Goal: Task Accomplishment & Management: Use online tool/utility

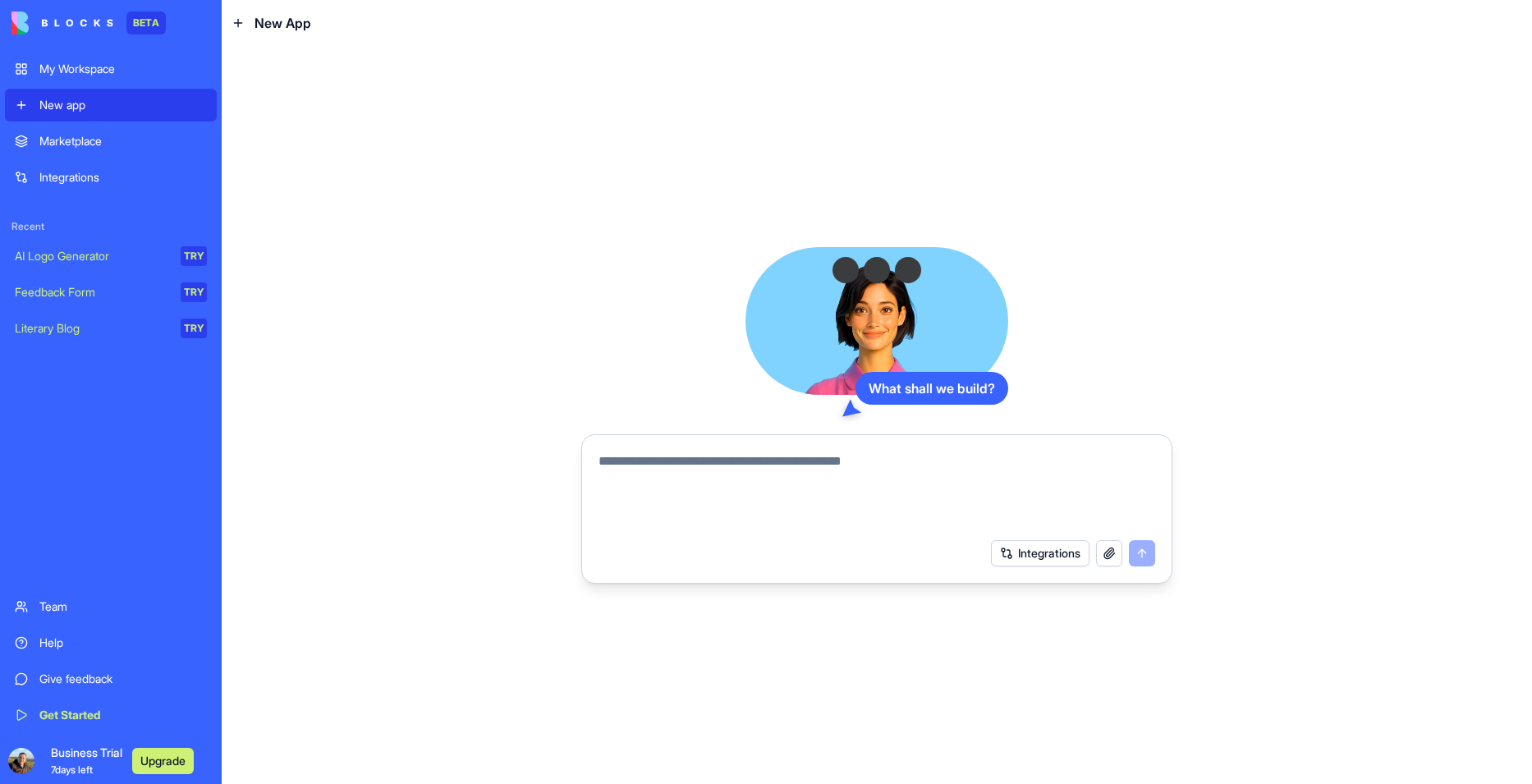
click at [891, 457] on textarea at bounding box center [877, 491] width 557 height 79
click at [1109, 560] on button "button" at bounding box center [1109, 552] width 26 height 26
click at [1058, 549] on button "Integrations" at bounding box center [1040, 552] width 99 height 26
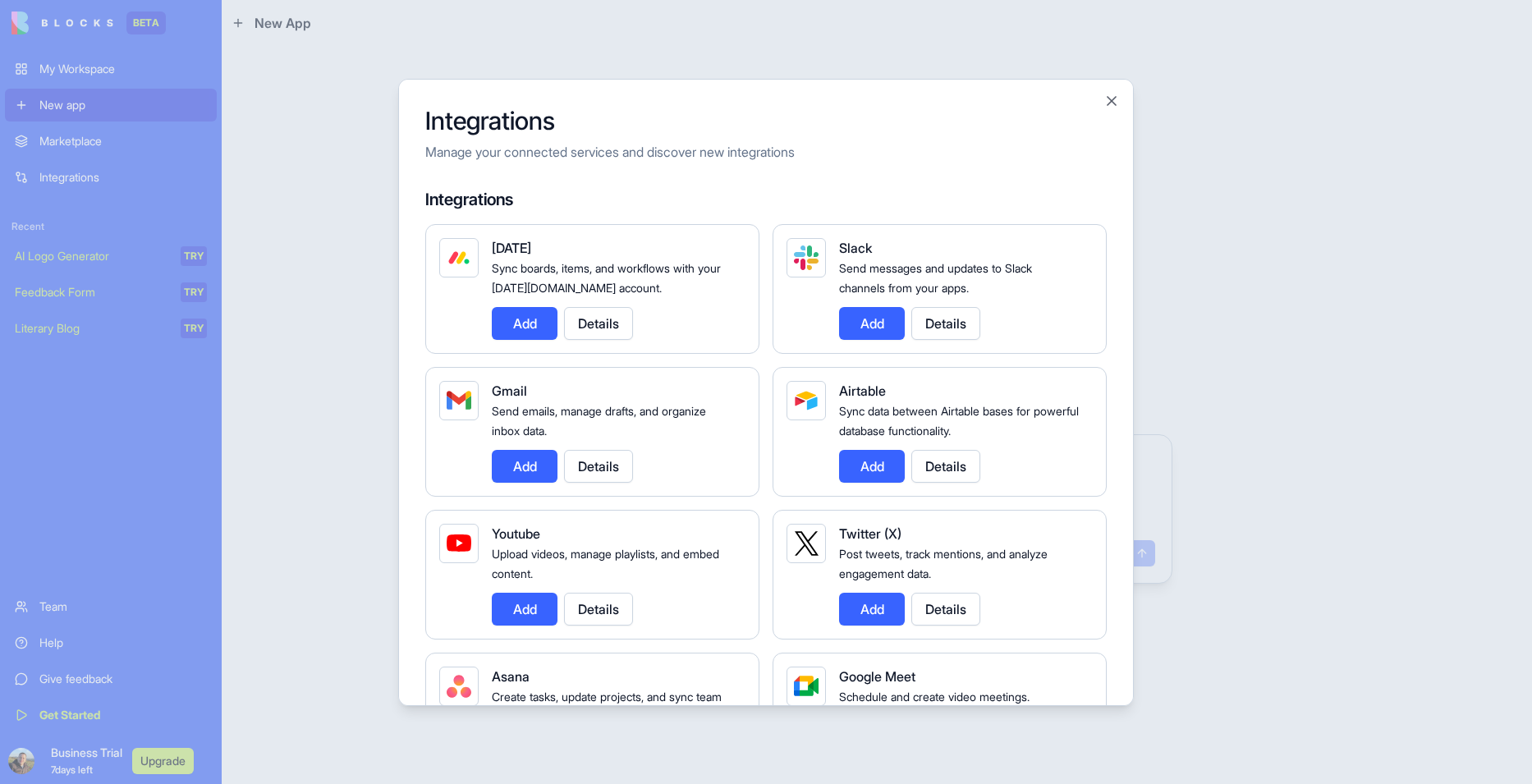
click at [1278, 211] on div at bounding box center [766, 392] width 1532 height 784
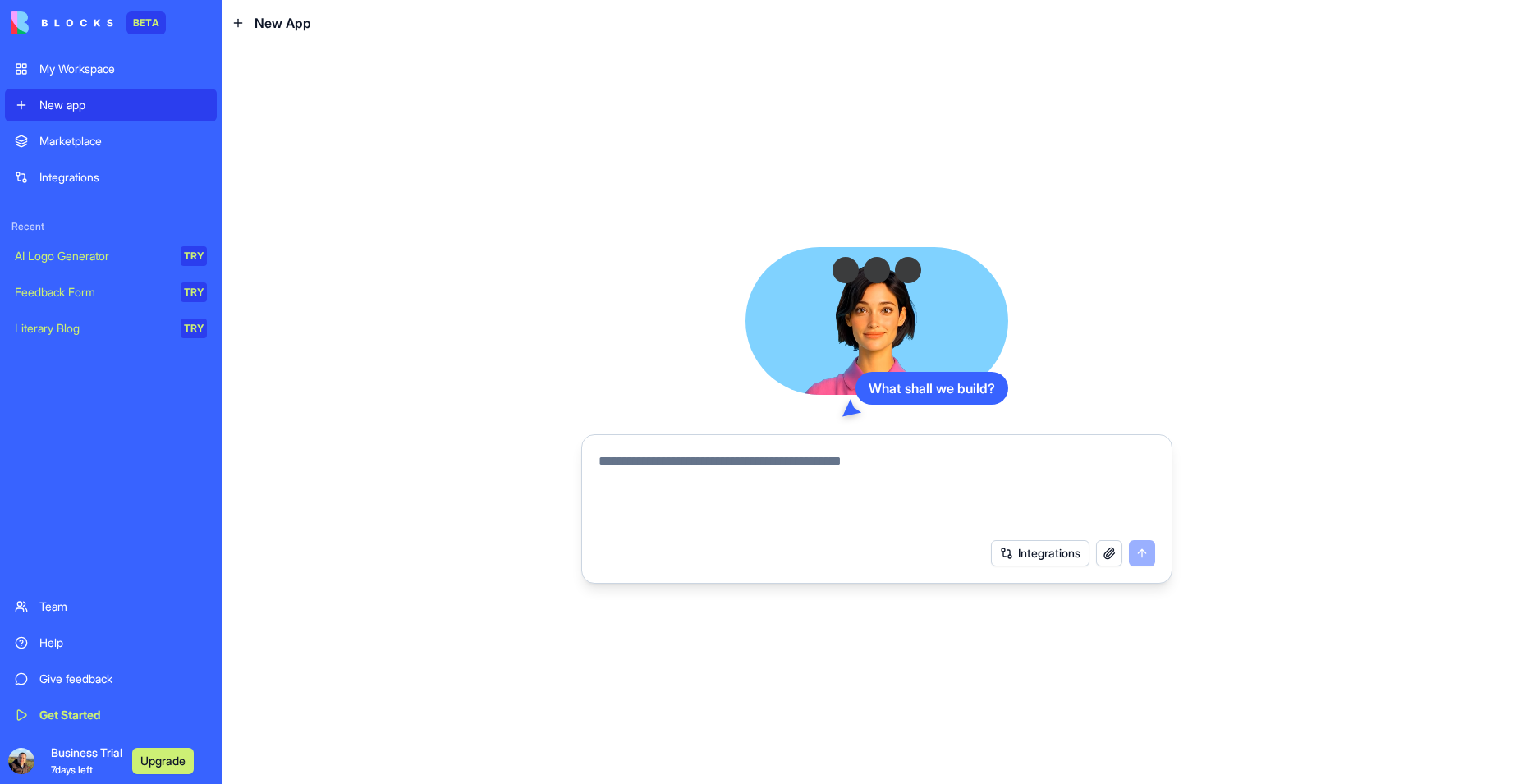
click at [84, 147] on div "Marketplace" at bounding box center [123, 141] width 167 height 17
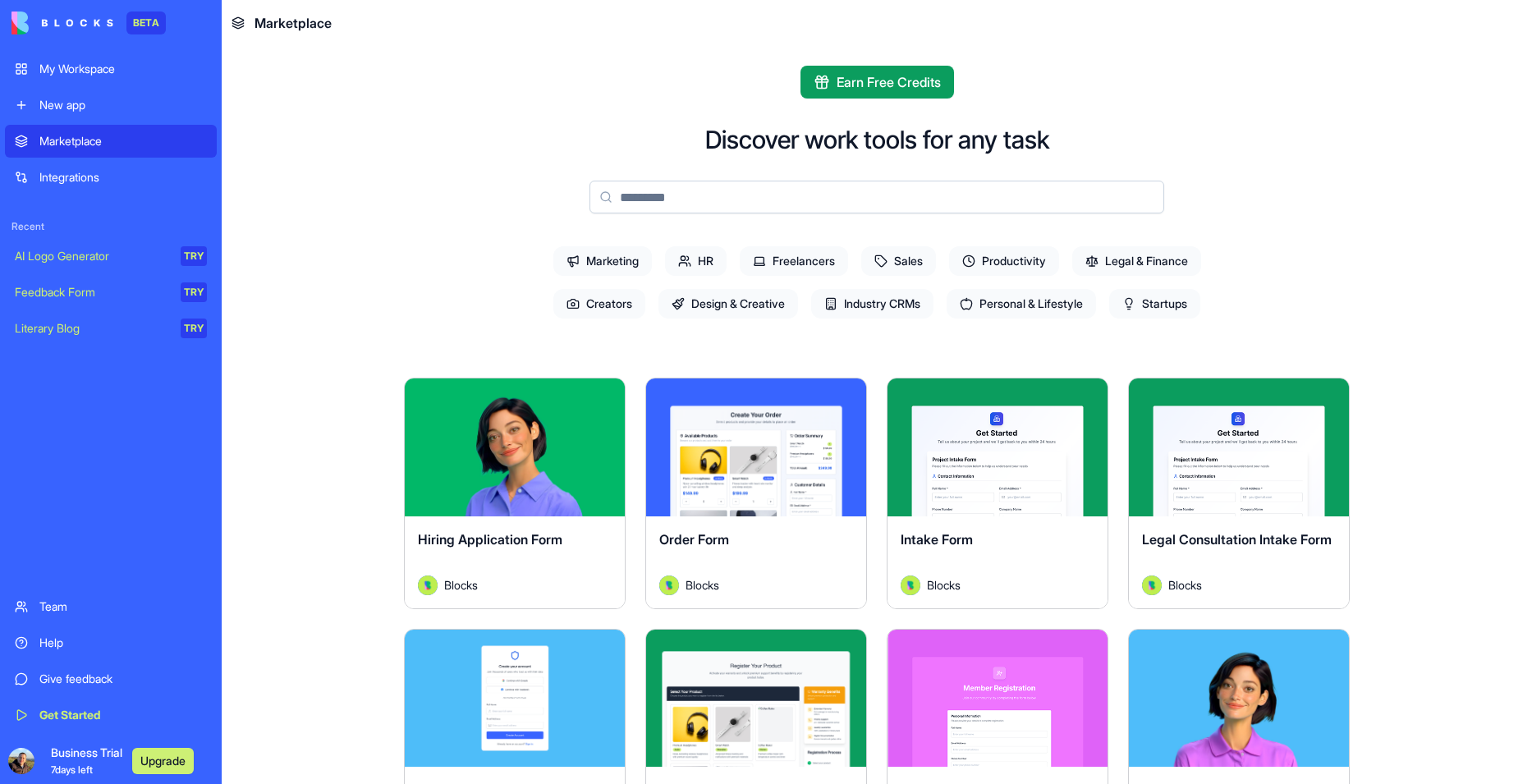
click at [789, 265] on span "Freelancers" at bounding box center [794, 261] width 109 height 29
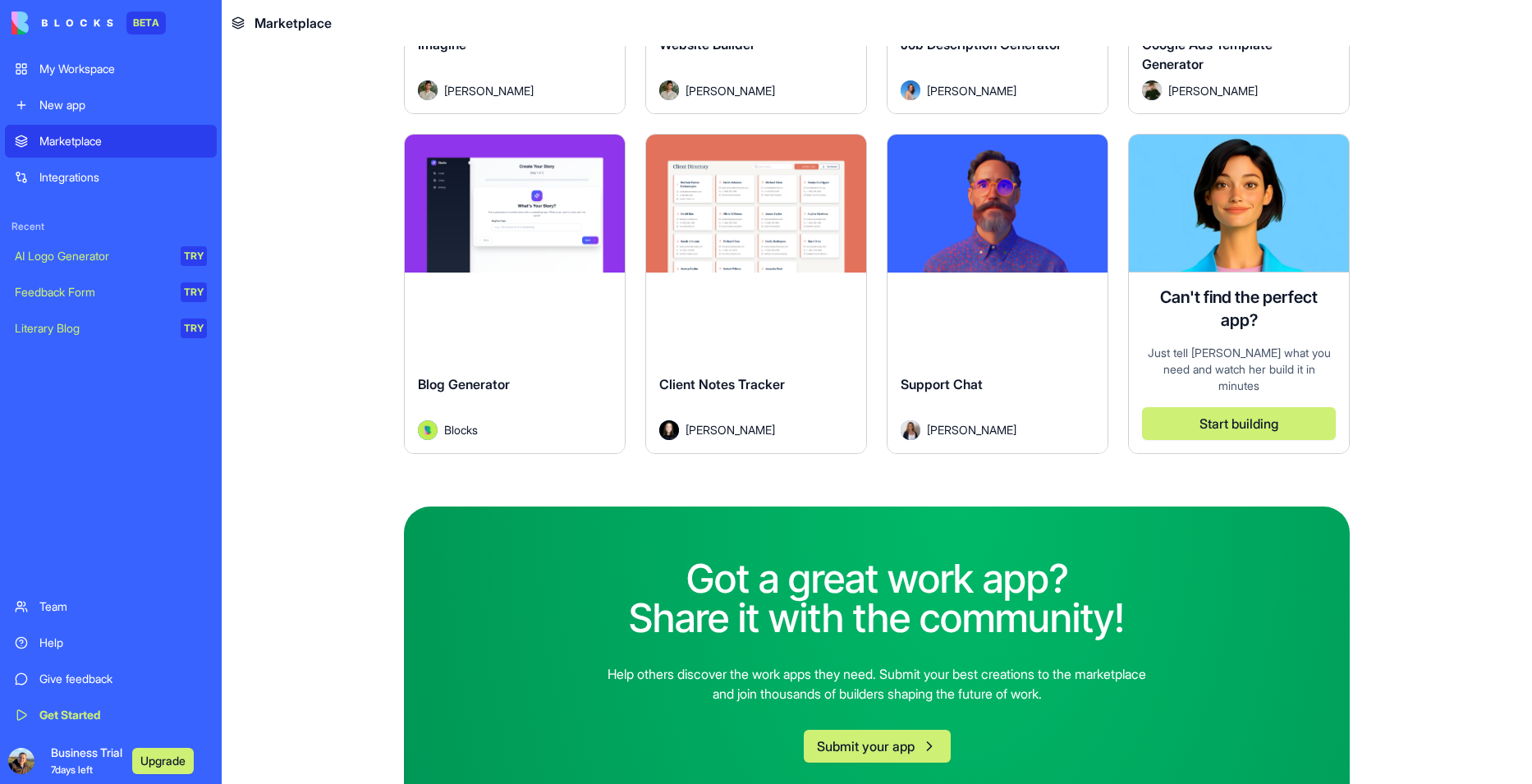
scroll to position [1281, 0]
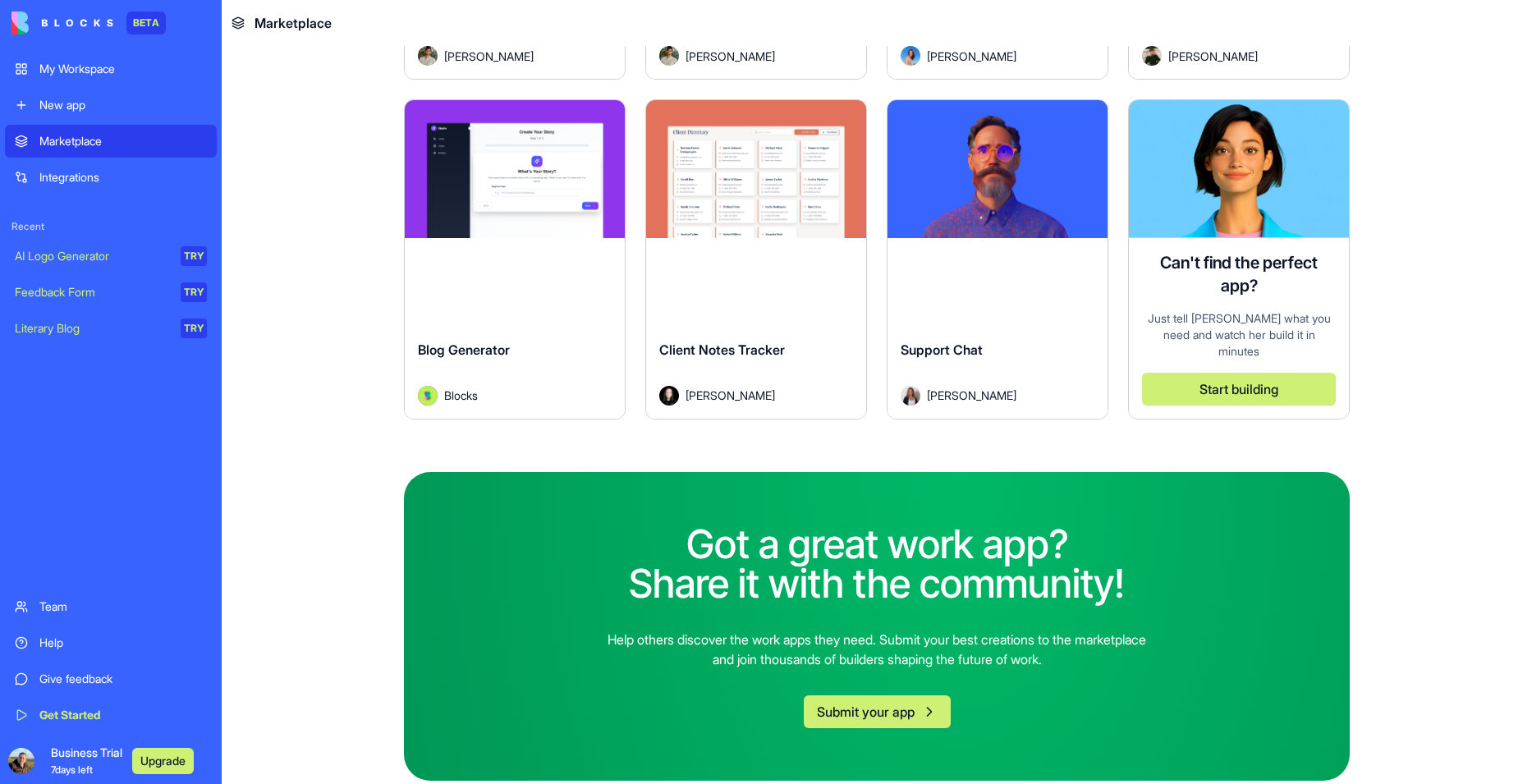
click at [90, 173] on div "Integrations" at bounding box center [123, 177] width 167 height 17
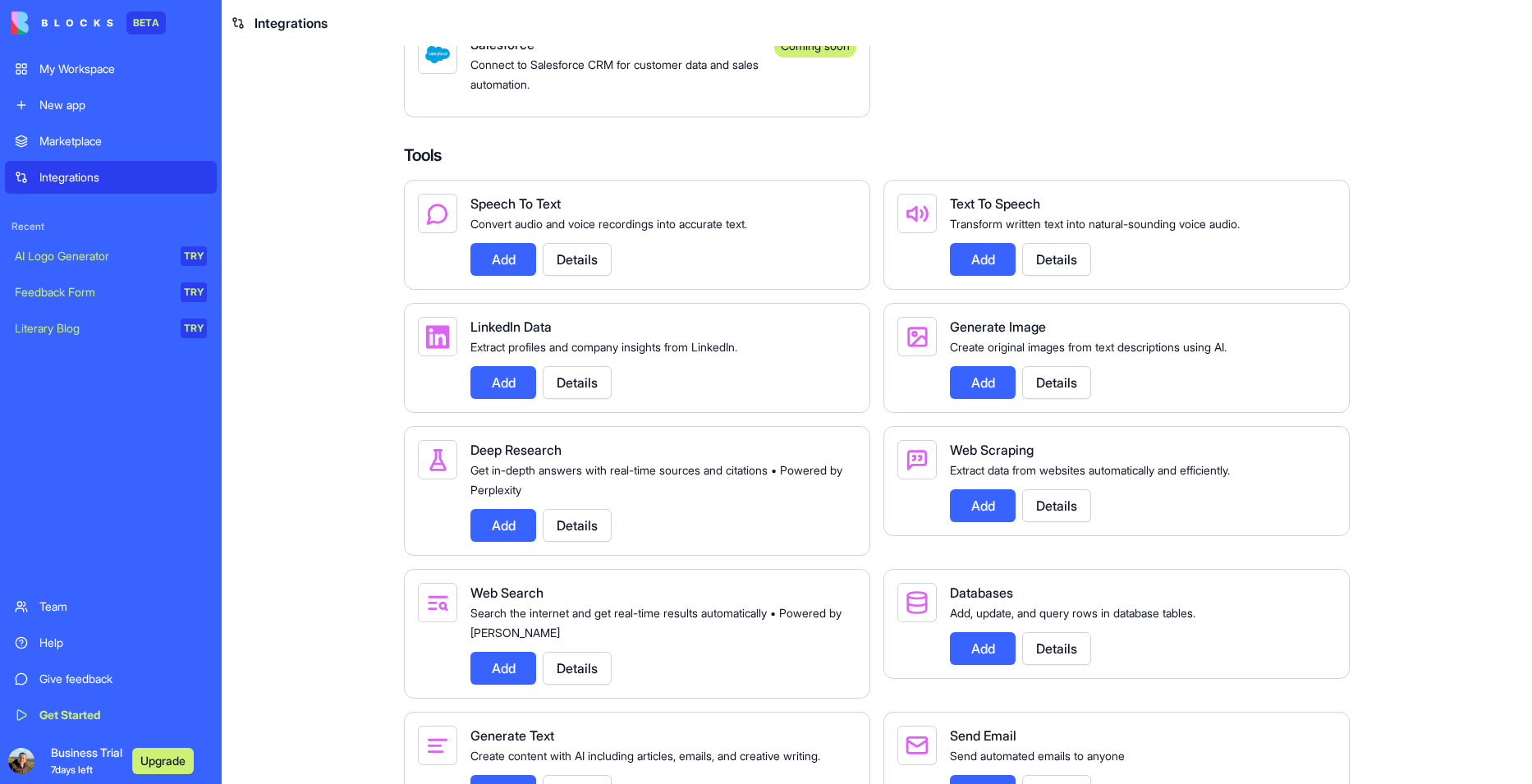
scroll to position [2287, 0]
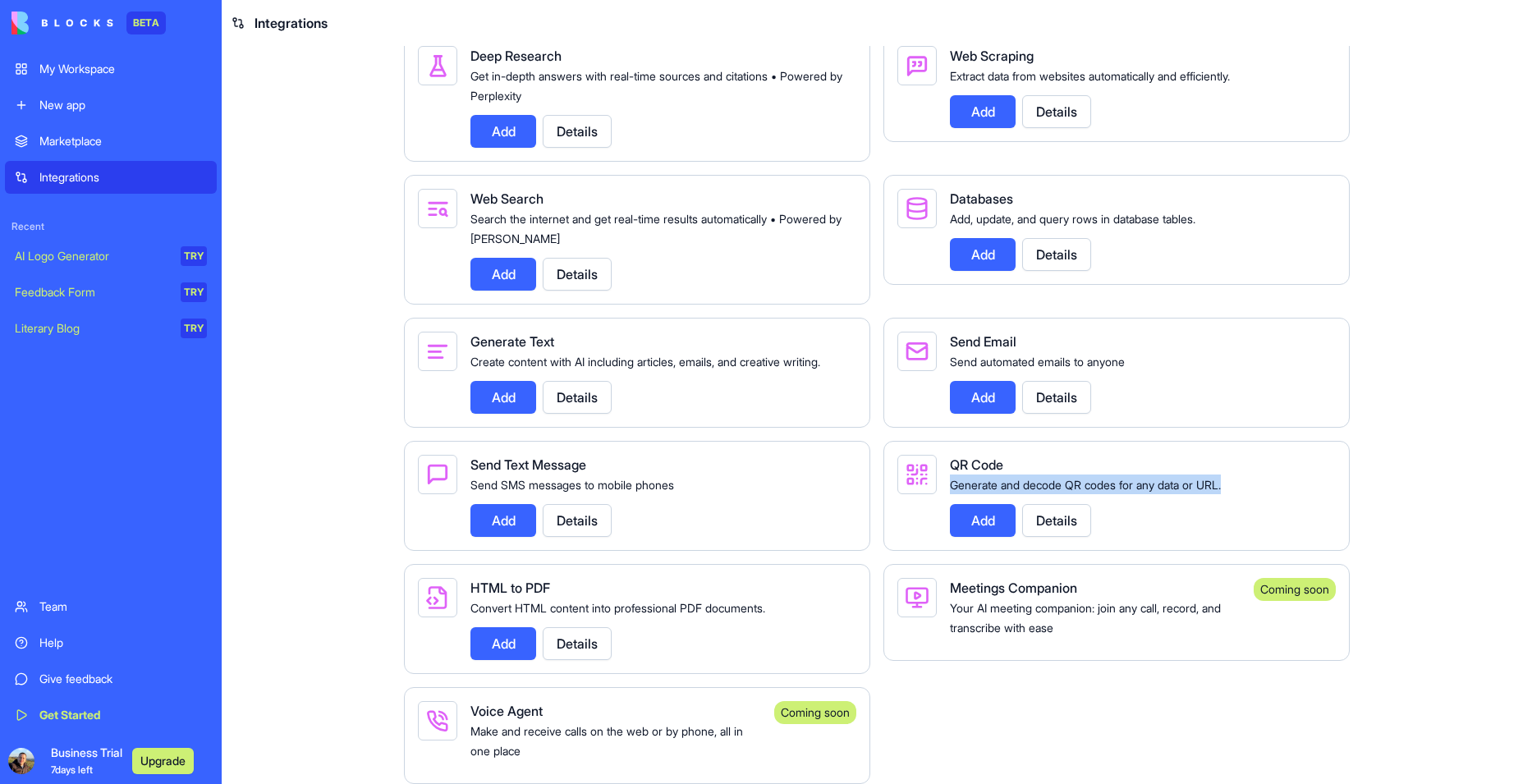
drag, startPoint x: 1259, startPoint y: 463, endPoint x: 945, endPoint y: 471, distance: 314.1
click at [950, 474] on div "Generate and decode QR codes for any data or URL." at bounding box center [1136, 484] width 373 height 20
click at [1080, 783] on div at bounding box center [766, 784] width 1532 height 0
click at [1148, 504] on div "Add Details" at bounding box center [1136, 520] width 373 height 33
drag, startPoint x: 677, startPoint y: 467, endPoint x: 459, endPoint y: 465, distance: 218.0
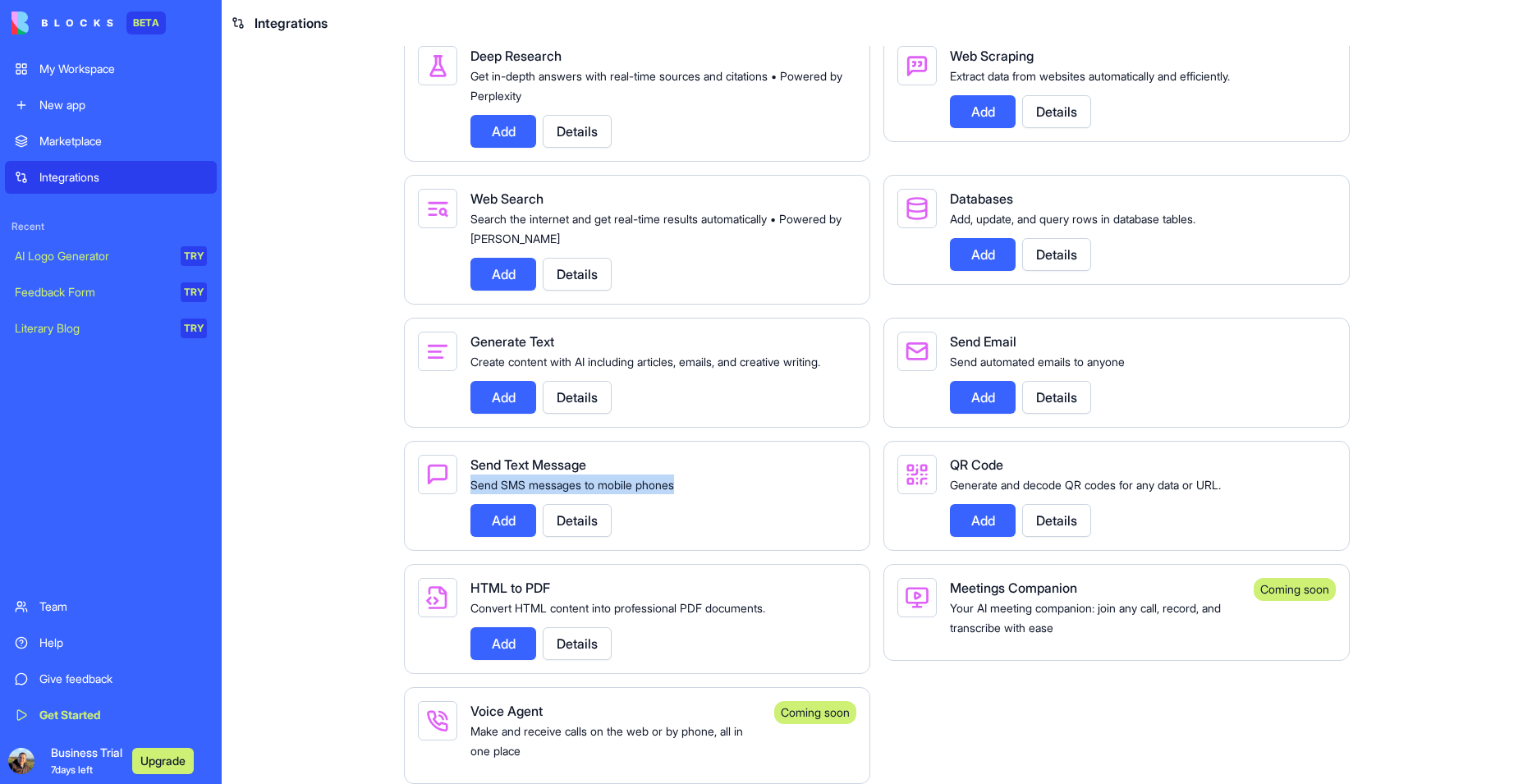
click at [459, 465] on div "Send Text Message Send SMS messages to mobile phones Add Details" at bounding box center [637, 496] width 467 height 110
click at [556, 783] on div at bounding box center [766, 784] width 1532 height 0
click at [702, 519] on div "Send Text Message Send SMS messages to mobile phones Add Details" at bounding box center [637, 496] width 467 height 110
click at [504, 504] on button "Add" at bounding box center [503, 520] width 66 height 33
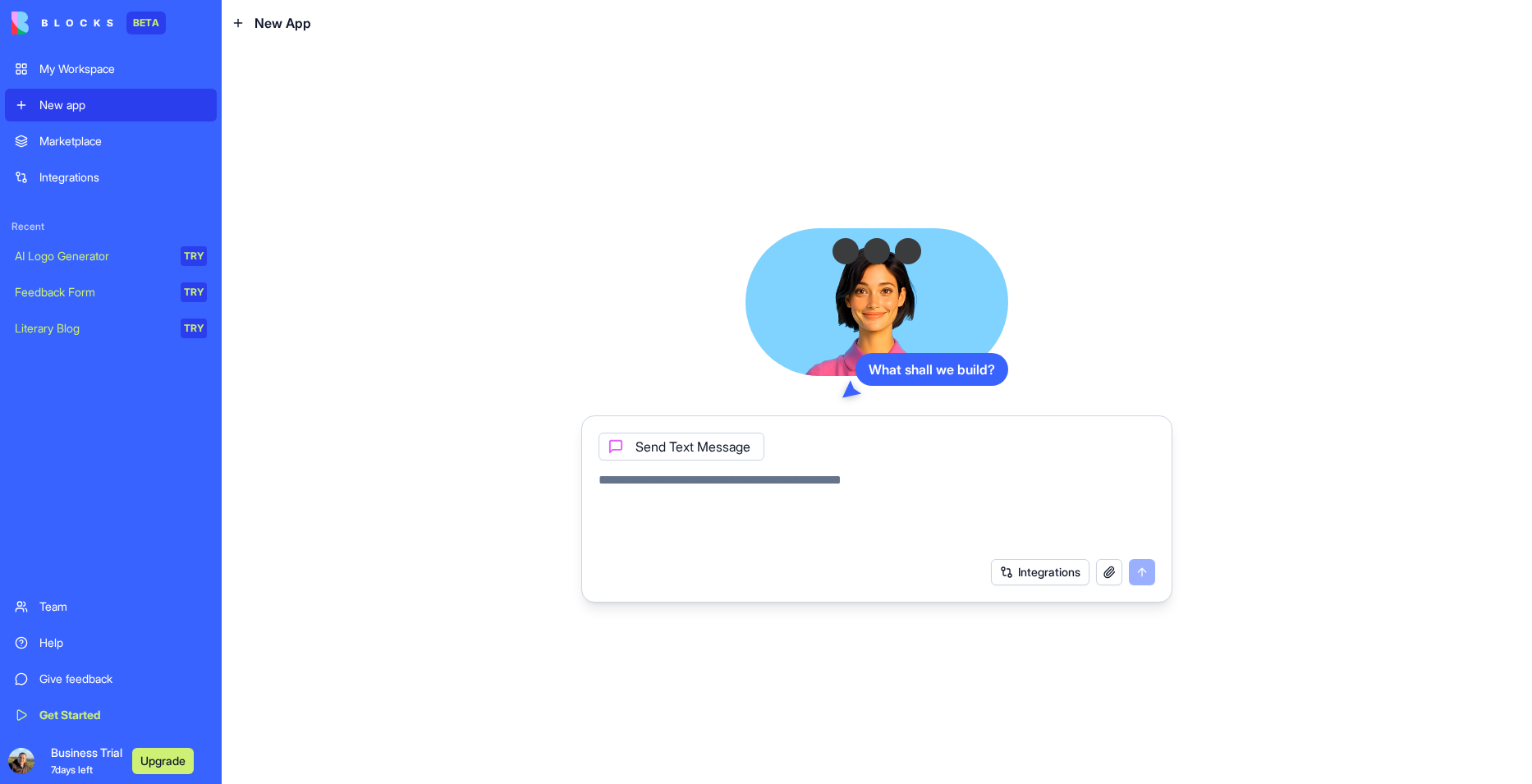
click at [662, 491] on textarea at bounding box center [877, 510] width 557 height 79
type textarea "**********"
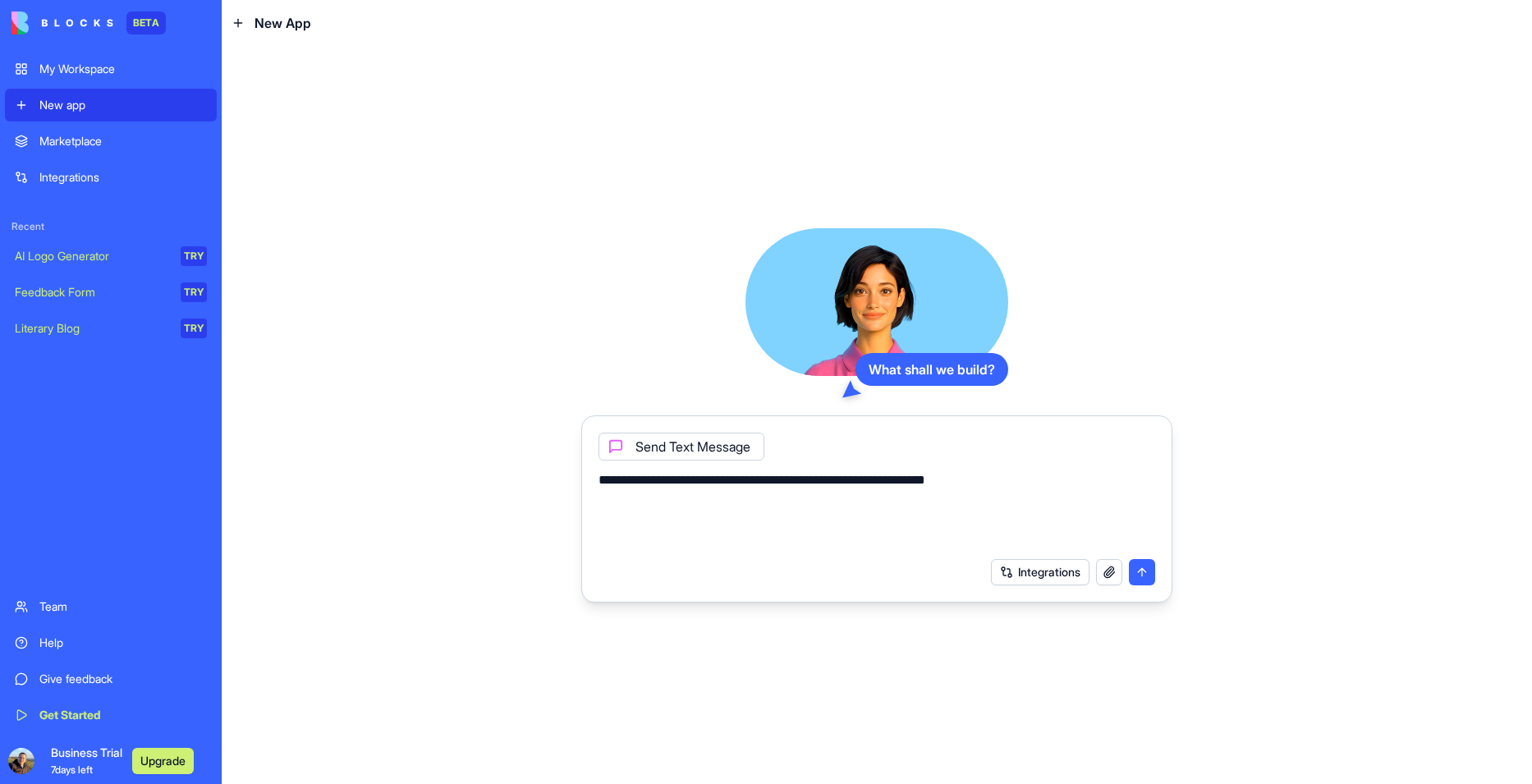
click at [1152, 575] on button "submit" at bounding box center [1141, 572] width 26 height 26
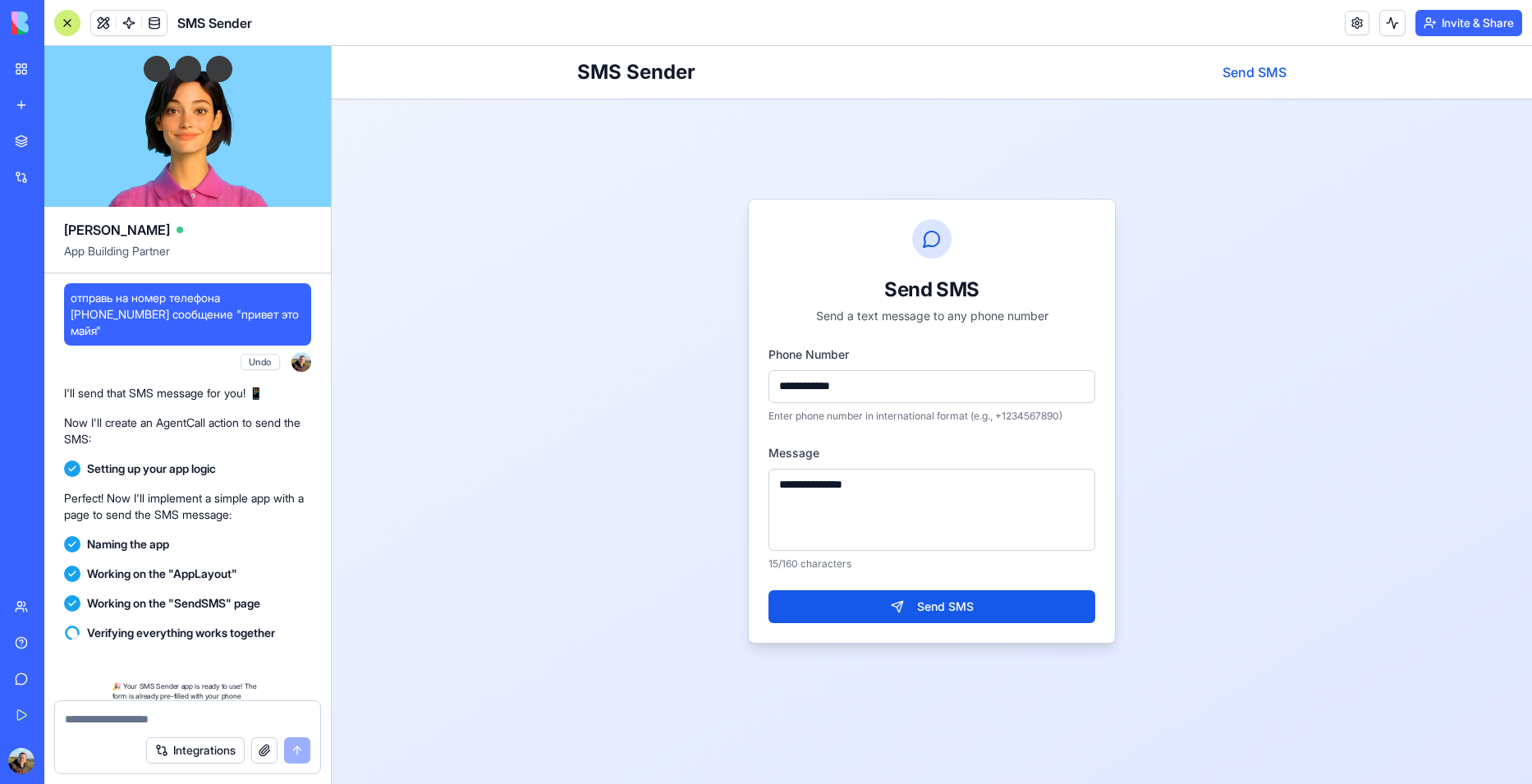
scroll to position [118, 0]
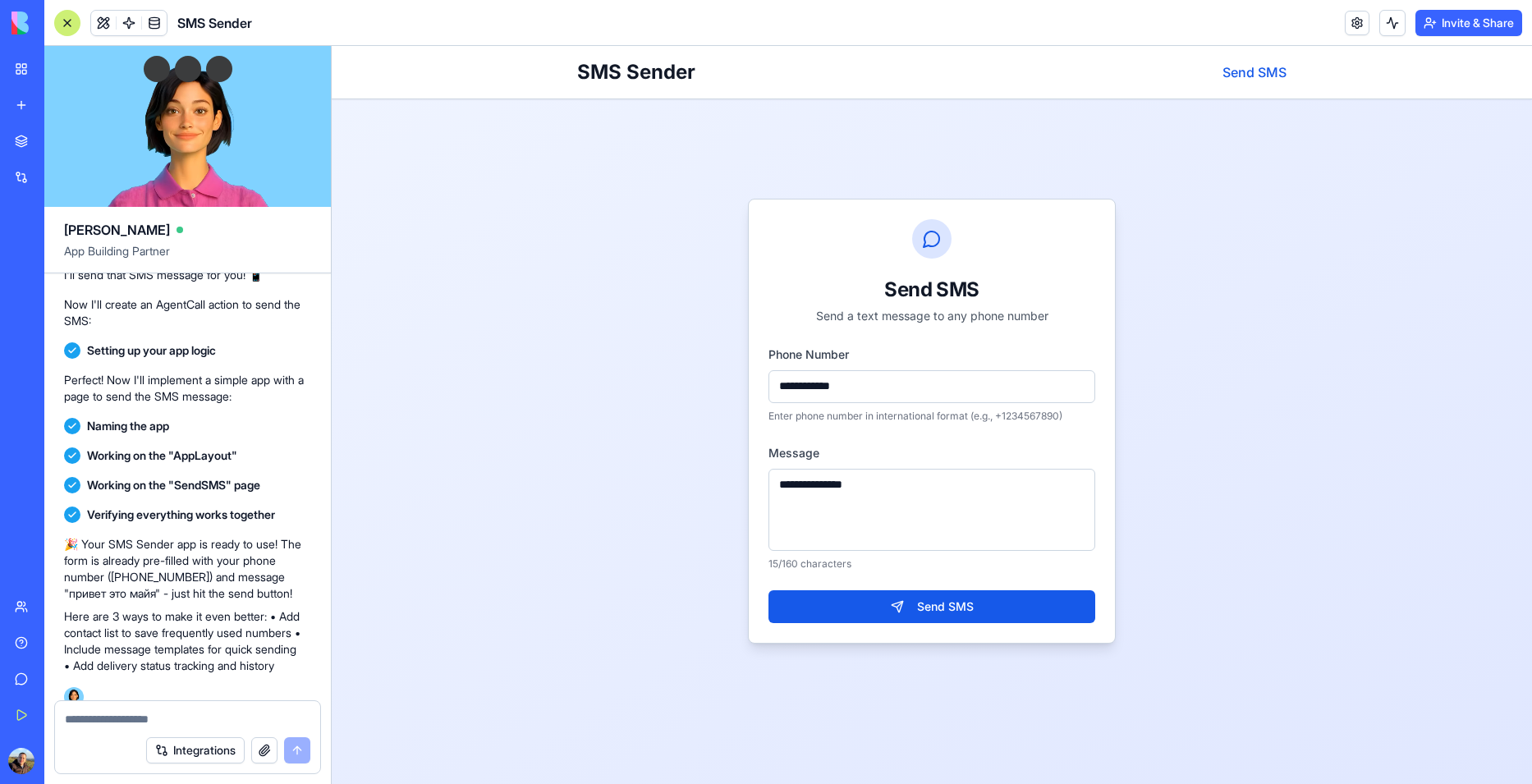
click at [942, 383] on input "**********" at bounding box center [932, 386] width 327 height 33
click at [855, 501] on textarea "**********" at bounding box center [932, 510] width 327 height 82
click at [909, 603] on button "Send SMS" at bounding box center [932, 606] width 327 height 33
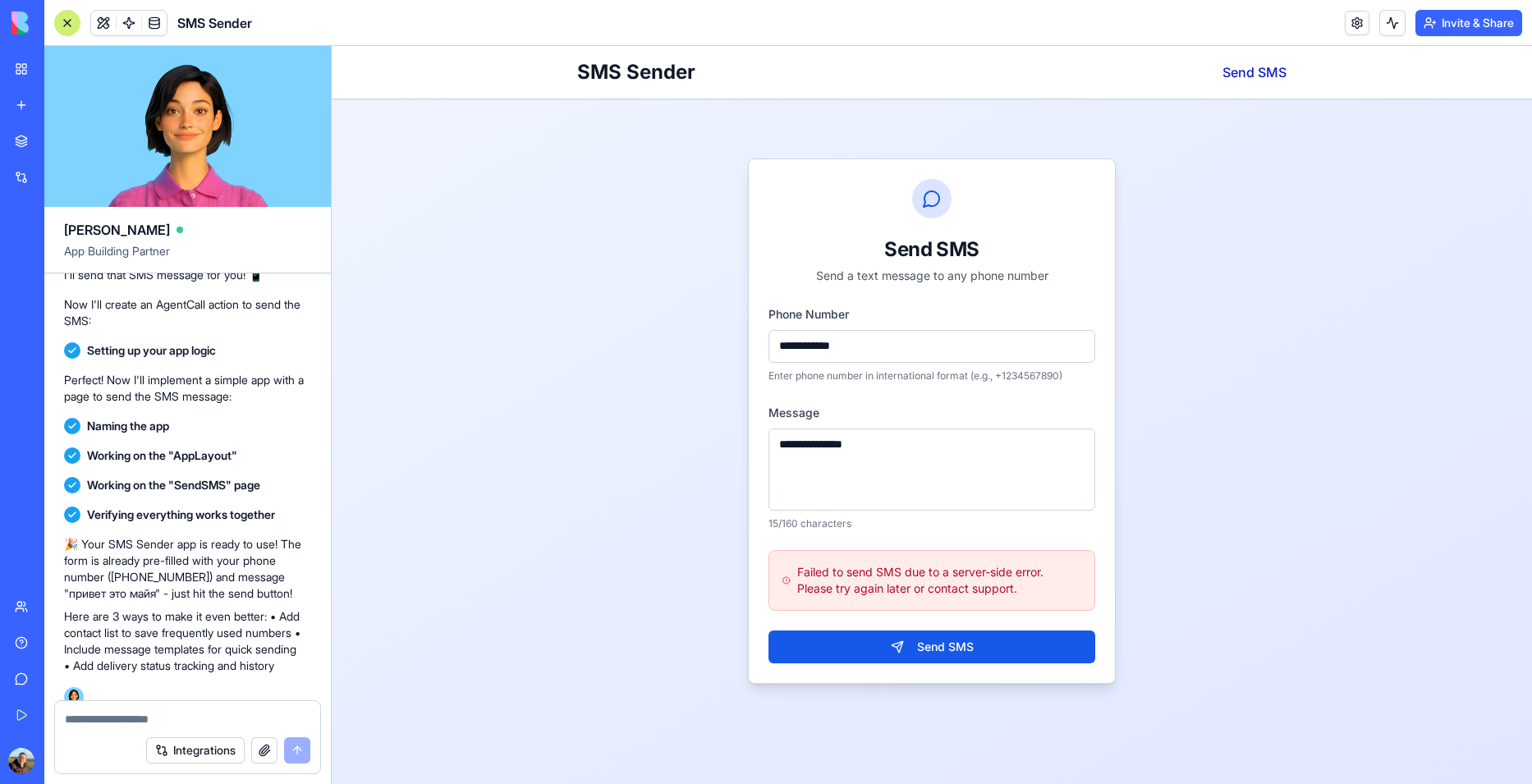
click at [1263, 69] on link "Send SMS" at bounding box center [1254, 73] width 64 height 17
click at [1267, 79] on link "Send SMS" at bounding box center [1254, 73] width 64 height 17
click at [881, 440] on textarea "**********" at bounding box center [932, 469] width 327 height 82
click at [900, 644] on button "Send SMS" at bounding box center [932, 646] width 327 height 33
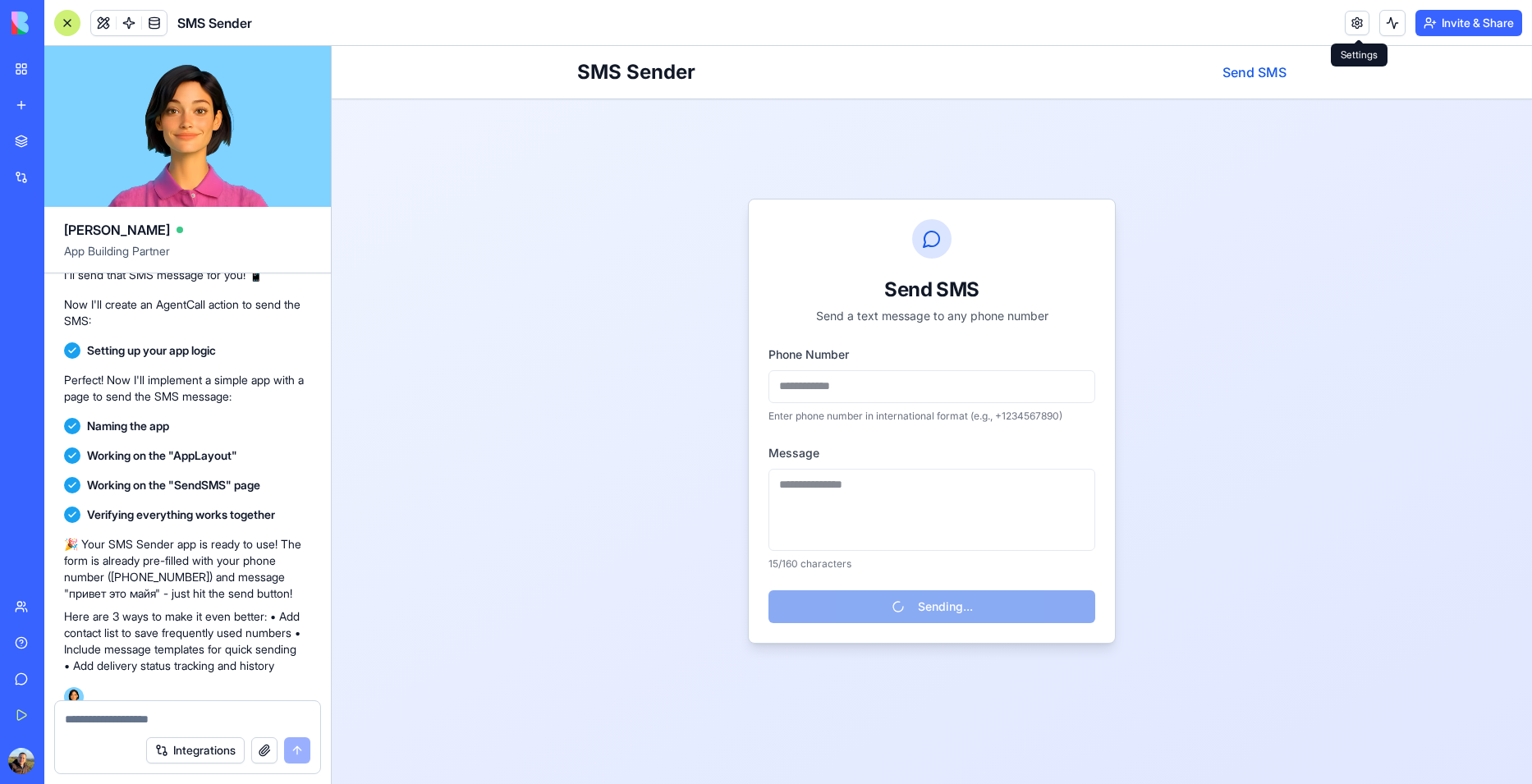
click at [1358, 31] on link at bounding box center [1356, 23] width 24 height 24
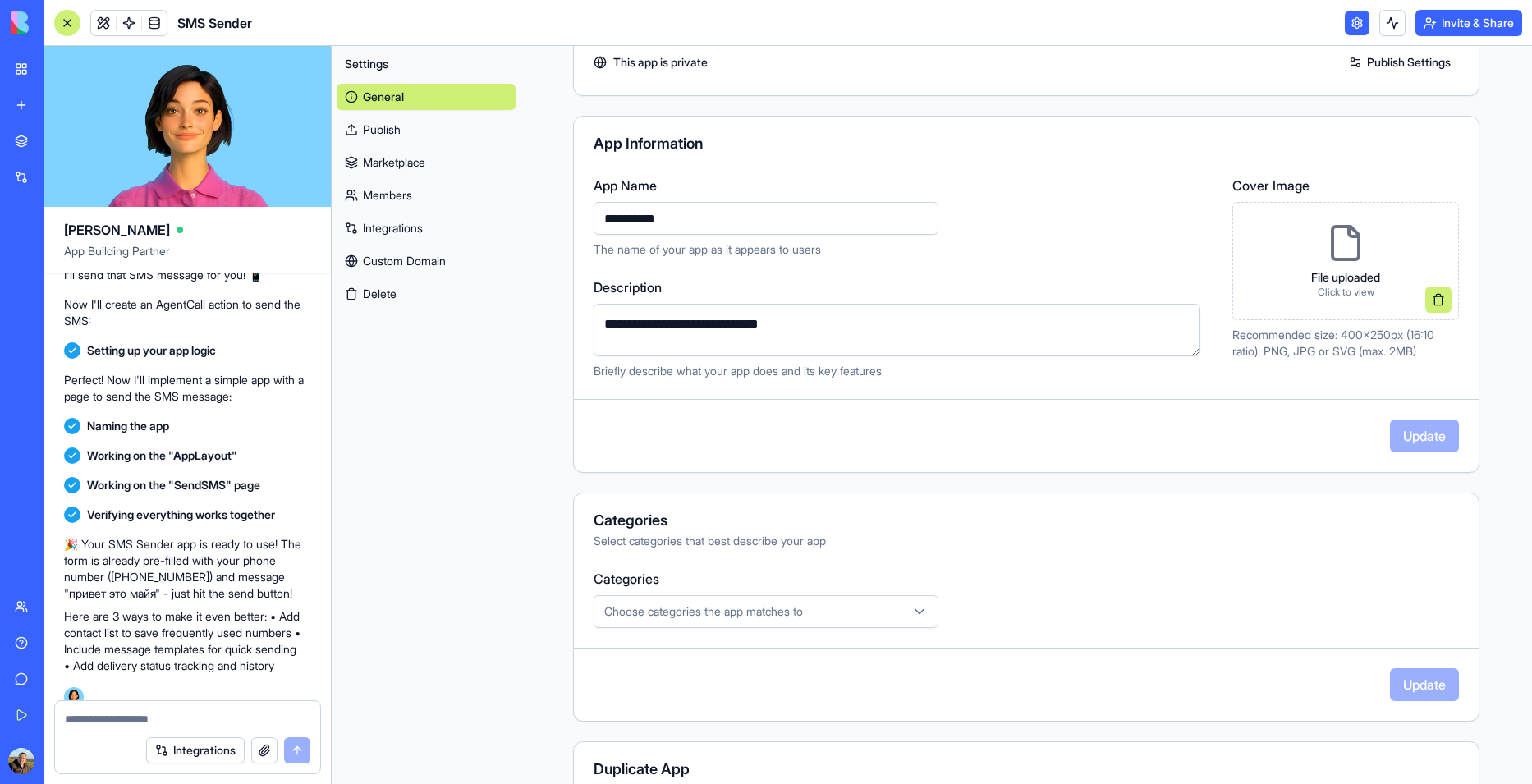
scroll to position [206, 0]
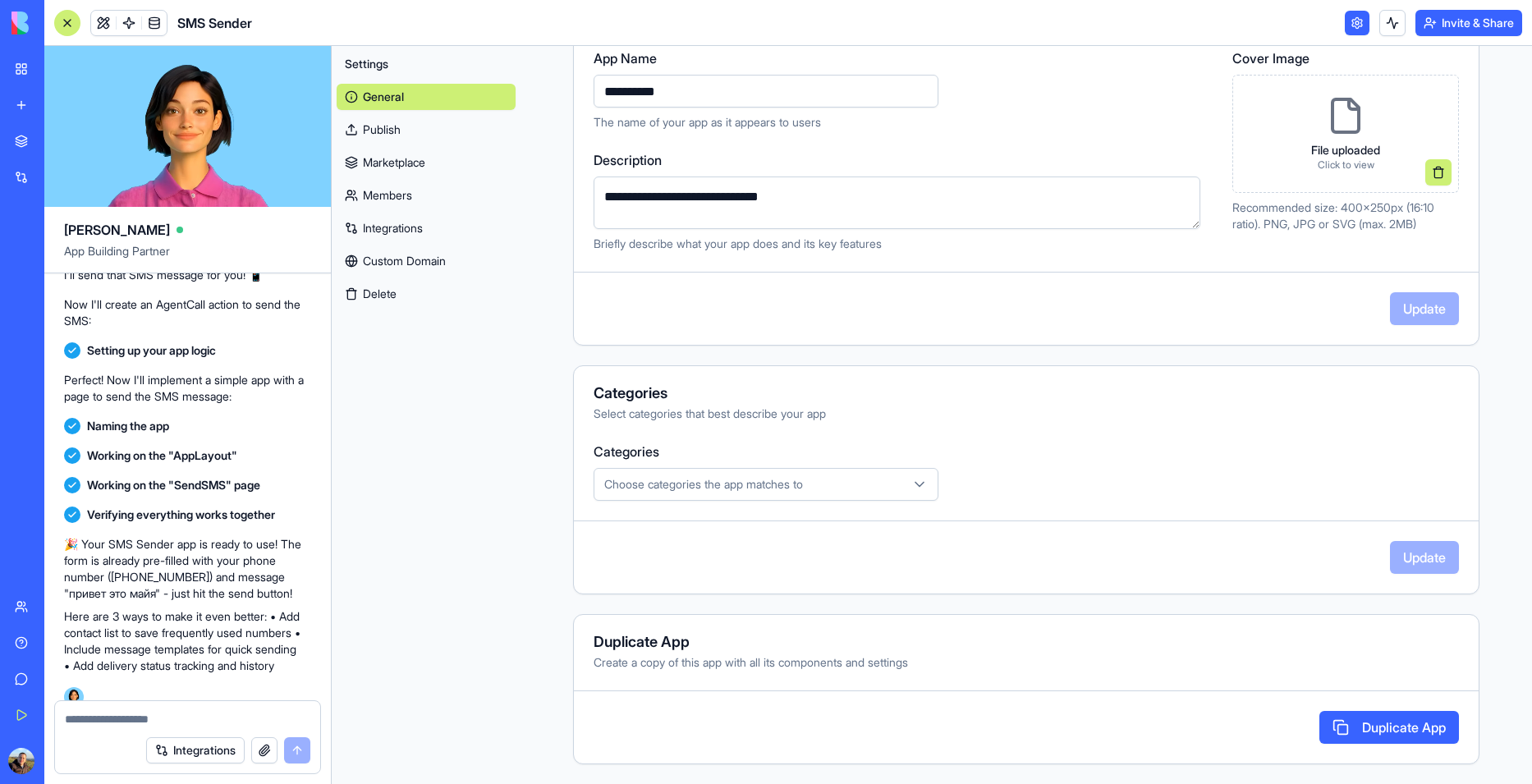
click at [839, 497] on button "Choose categories the app matches to" at bounding box center [766, 484] width 345 height 33
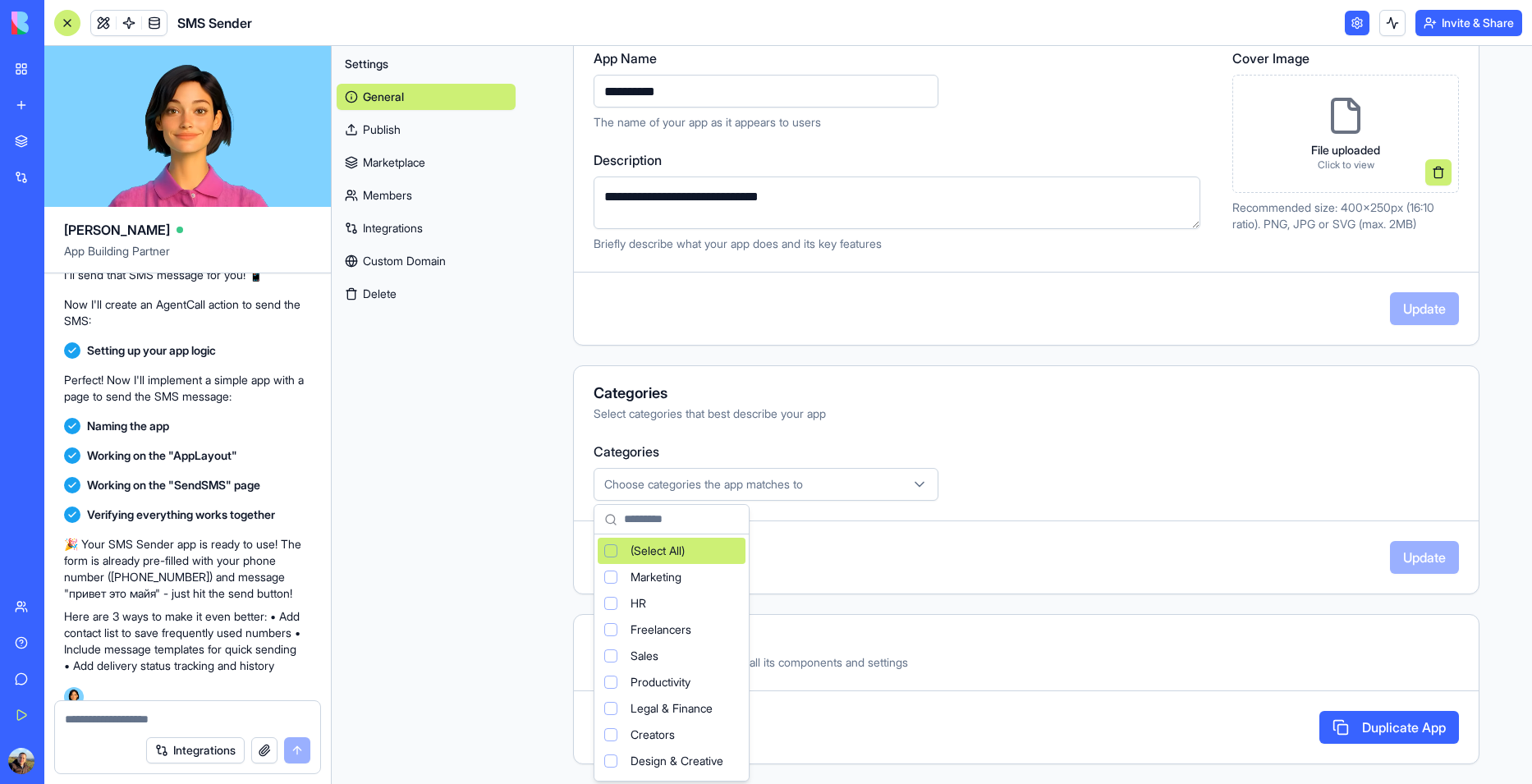
click at [842, 494] on html "BETA My Workspace New app Marketplace Integrations Recent New App AI Logo Gener…" at bounding box center [766, 392] width 1532 height 784
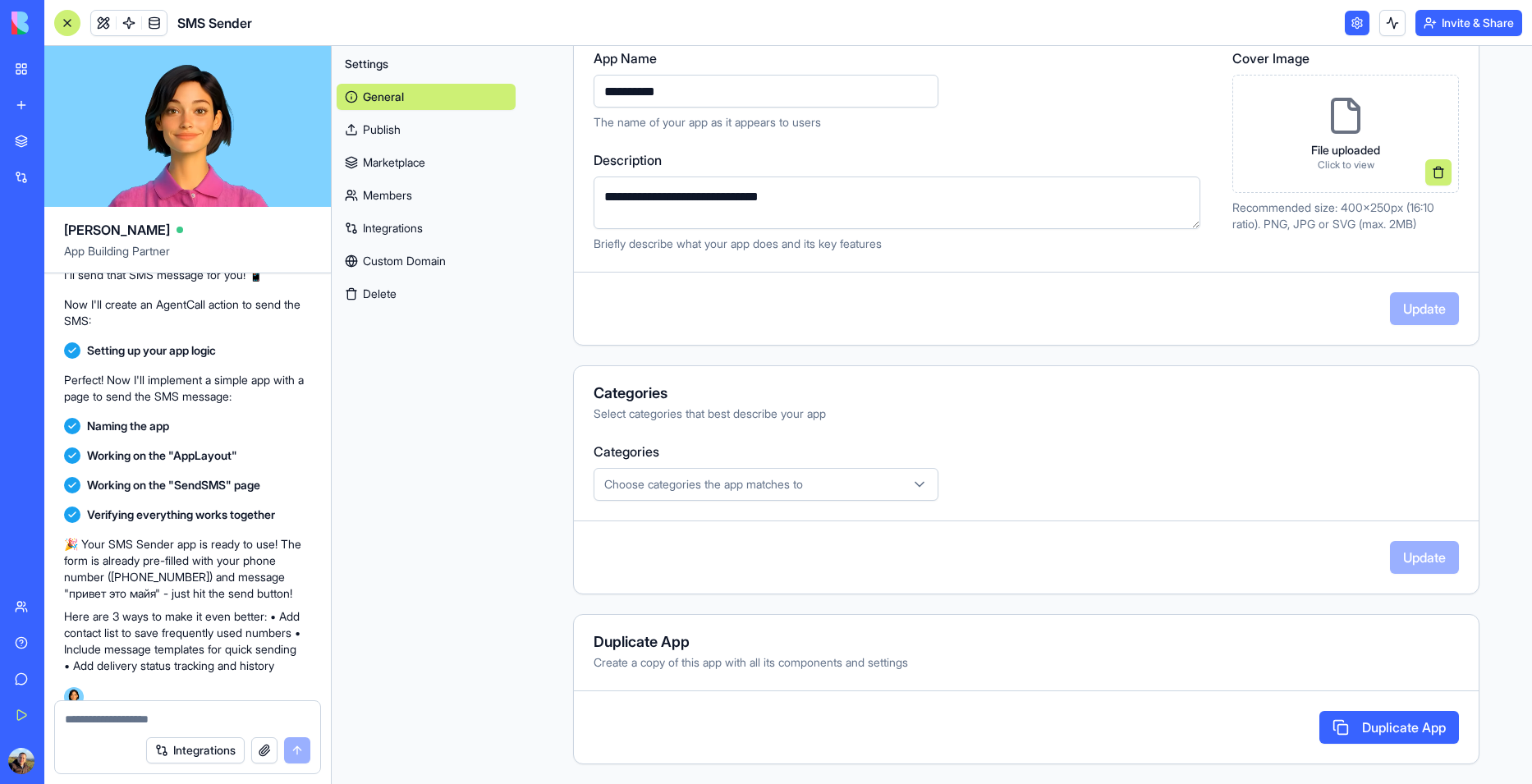
click at [406, 130] on link "Publish" at bounding box center [426, 129] width 179 height 26
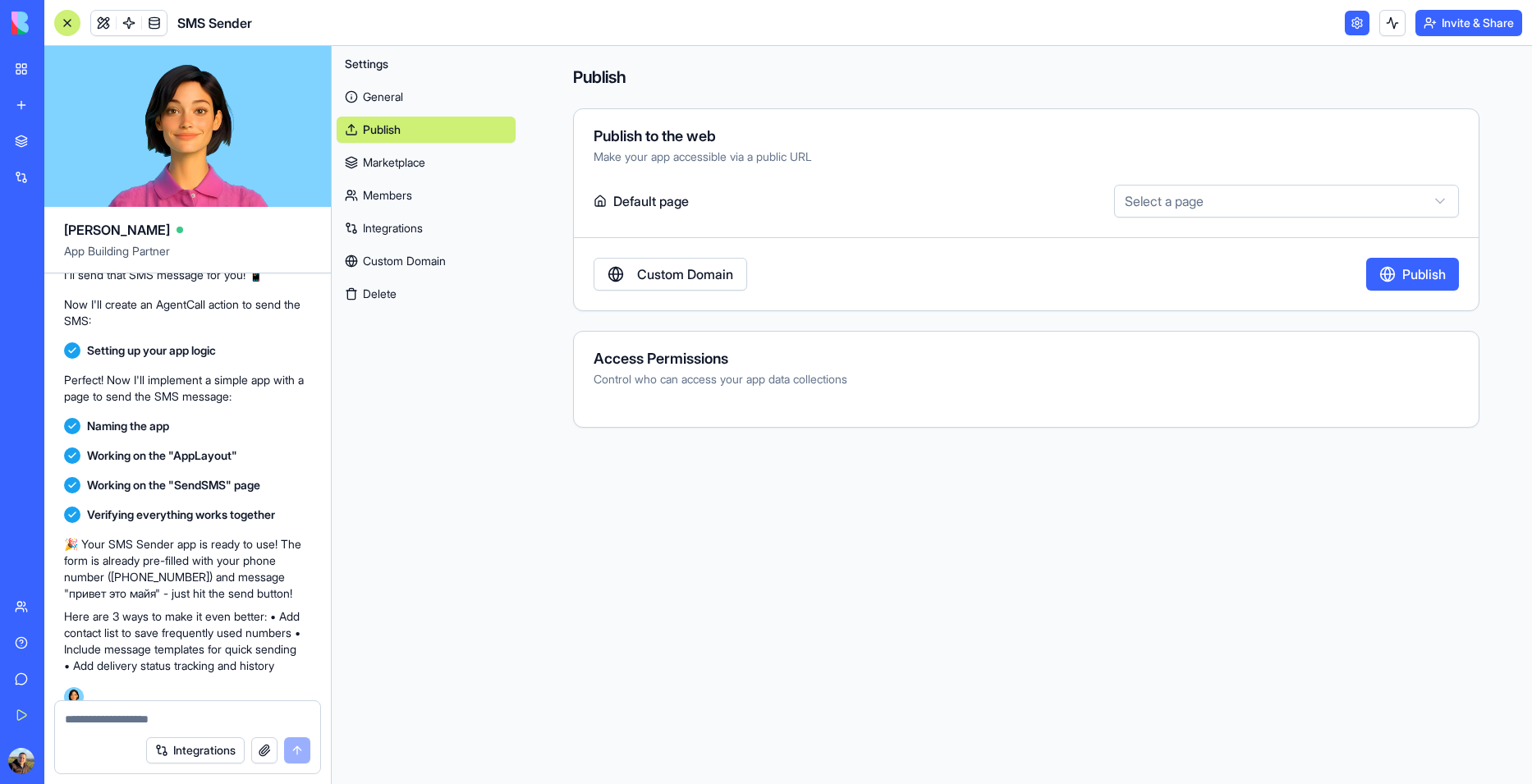
click at [402, 150] on link "Marketplace" at bounding box center [426, 162] width 179 height 26
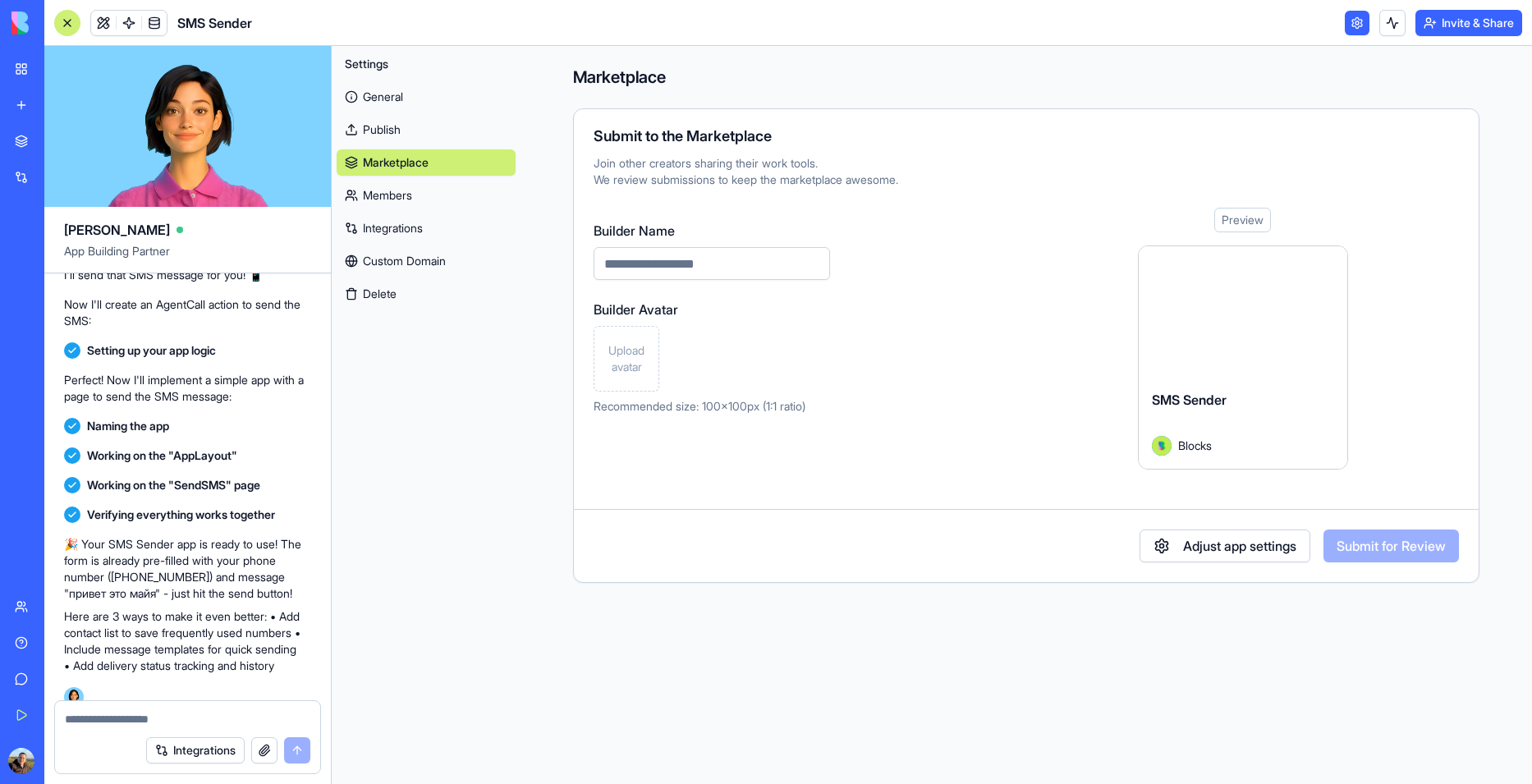
click at [394, 183] on link "Members" at bounding box center [426, 195] width 179 height 26
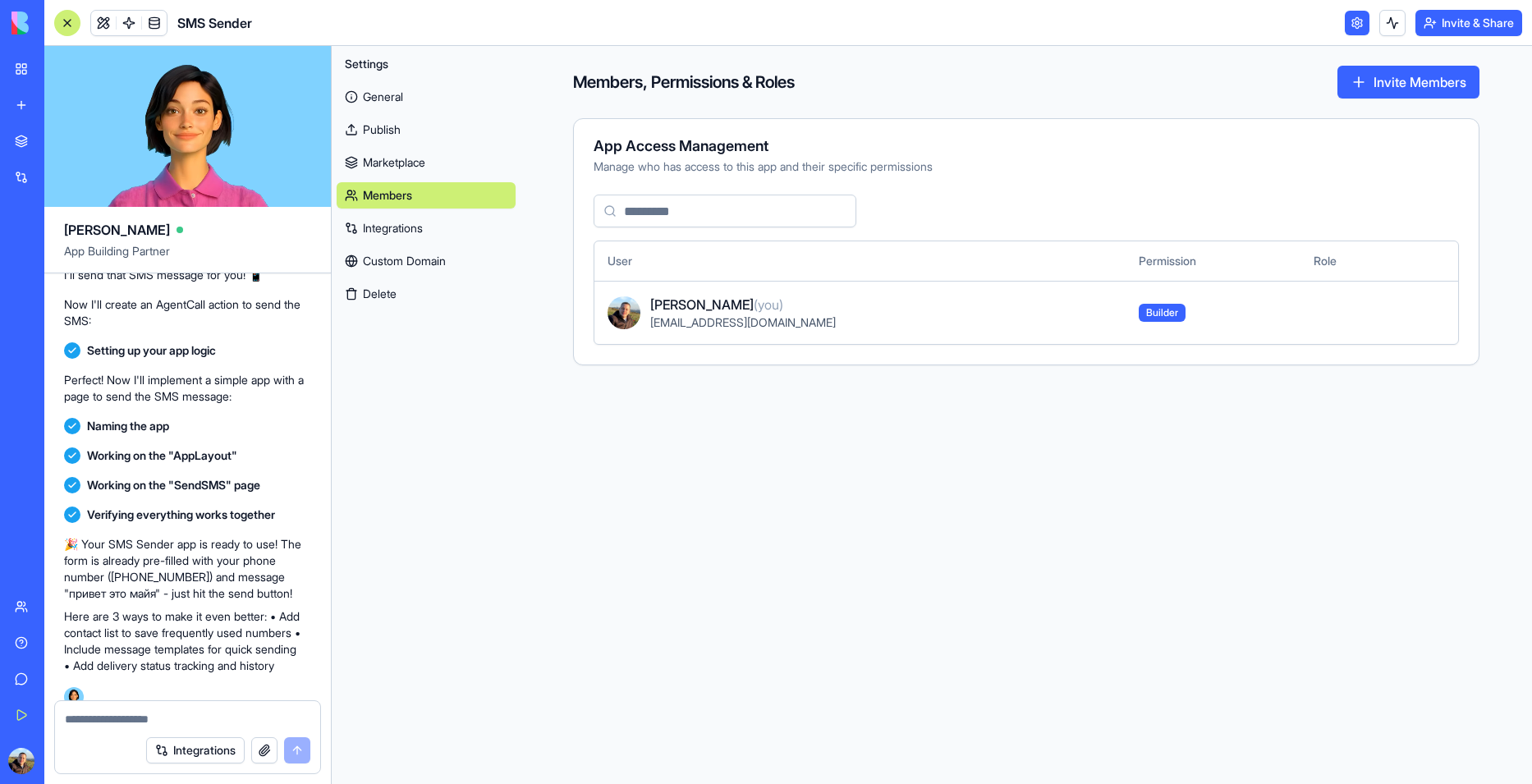
click at [391, 257] on link "Custom Domain" at bounding box center [426, 260] width 179 height 26
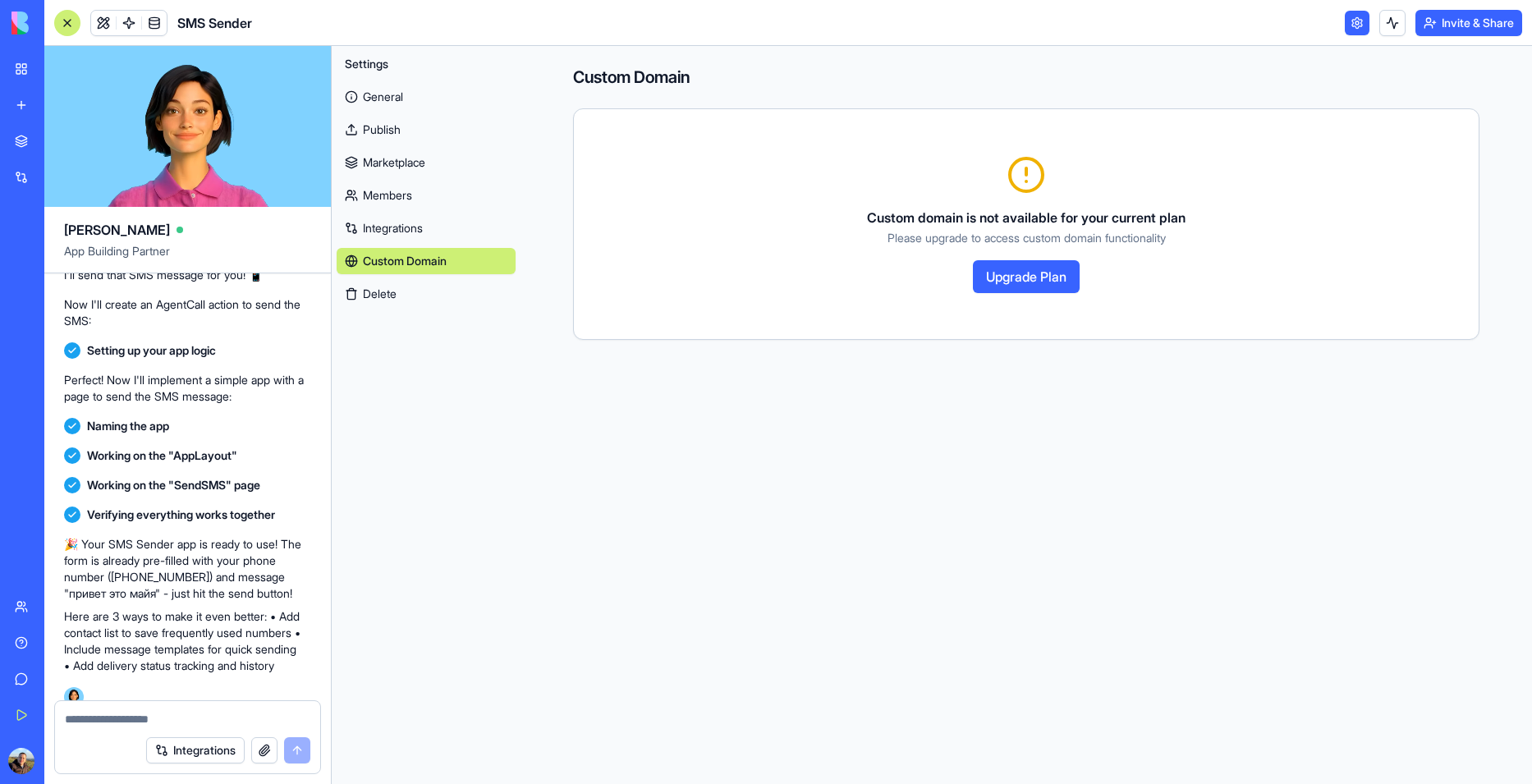
click at [400, 109] on link "General" at bounding box center [426, 96] width 179 height 26
click at [400, 99] on link "General" at bounding box center [426, 96] width 179 height 26
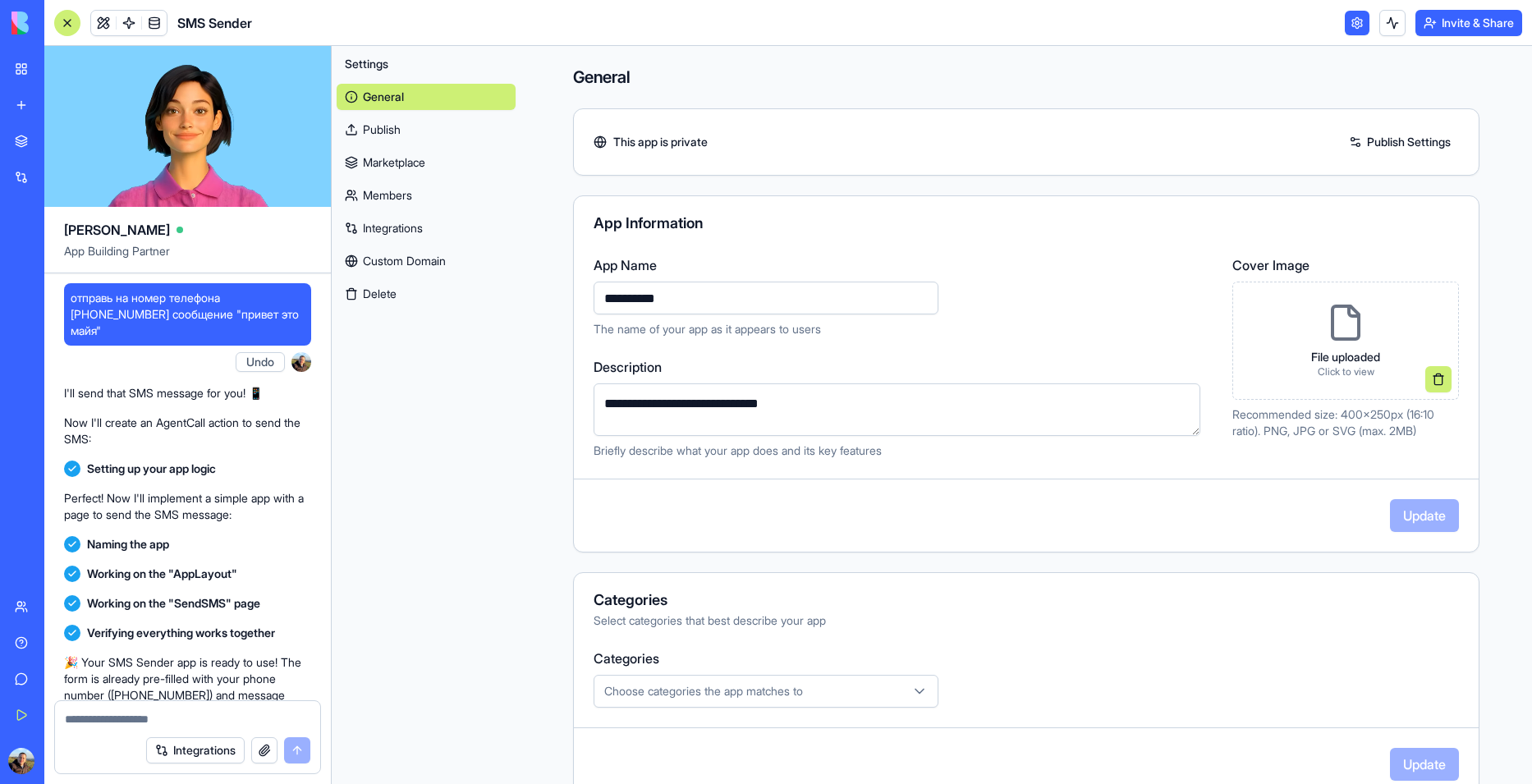
click at [71, 23] on div at bounding box center [67, 23] width 26 height 26
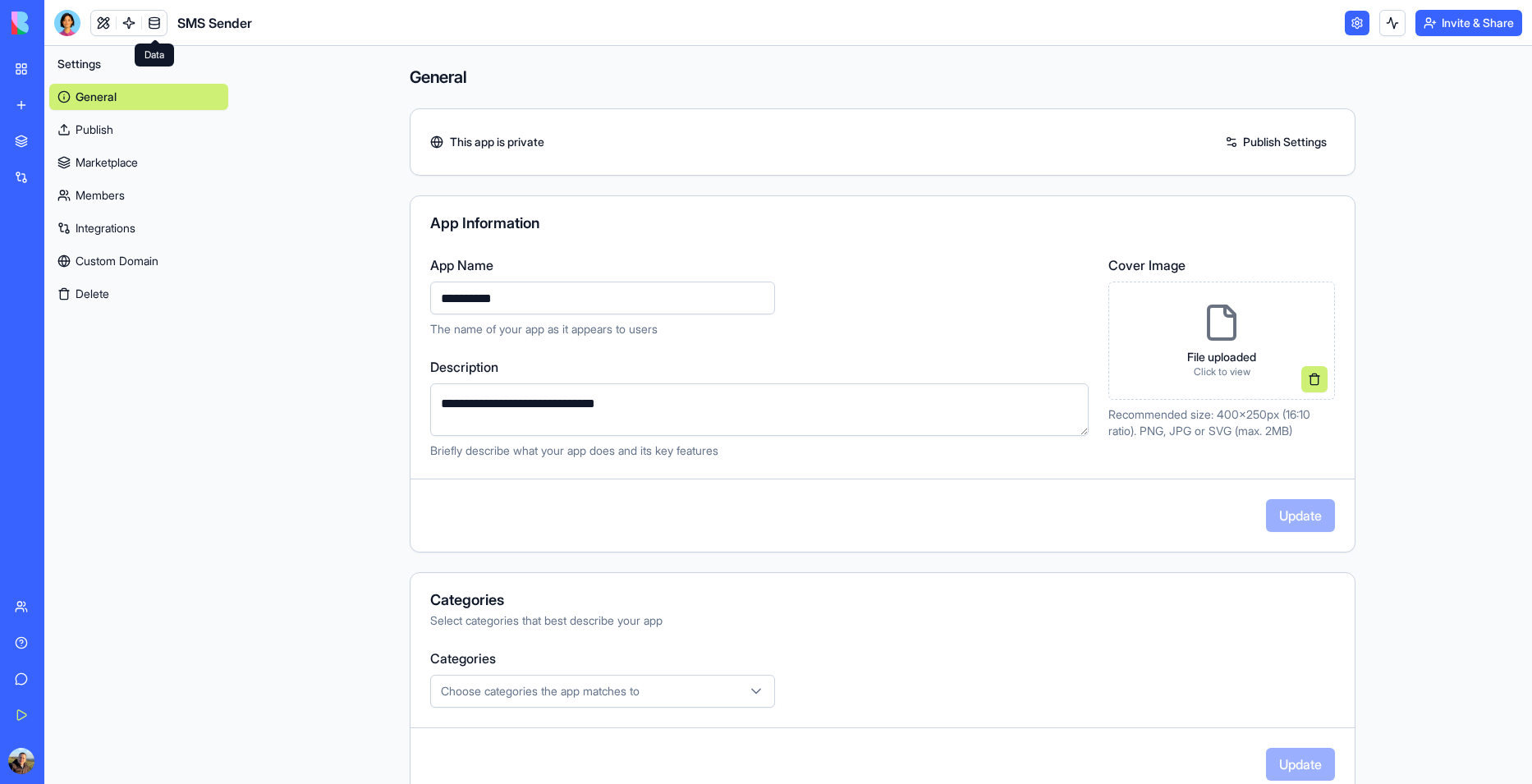
click at [154, 16] on span at bounding box center [154, 23] width 46 height 46
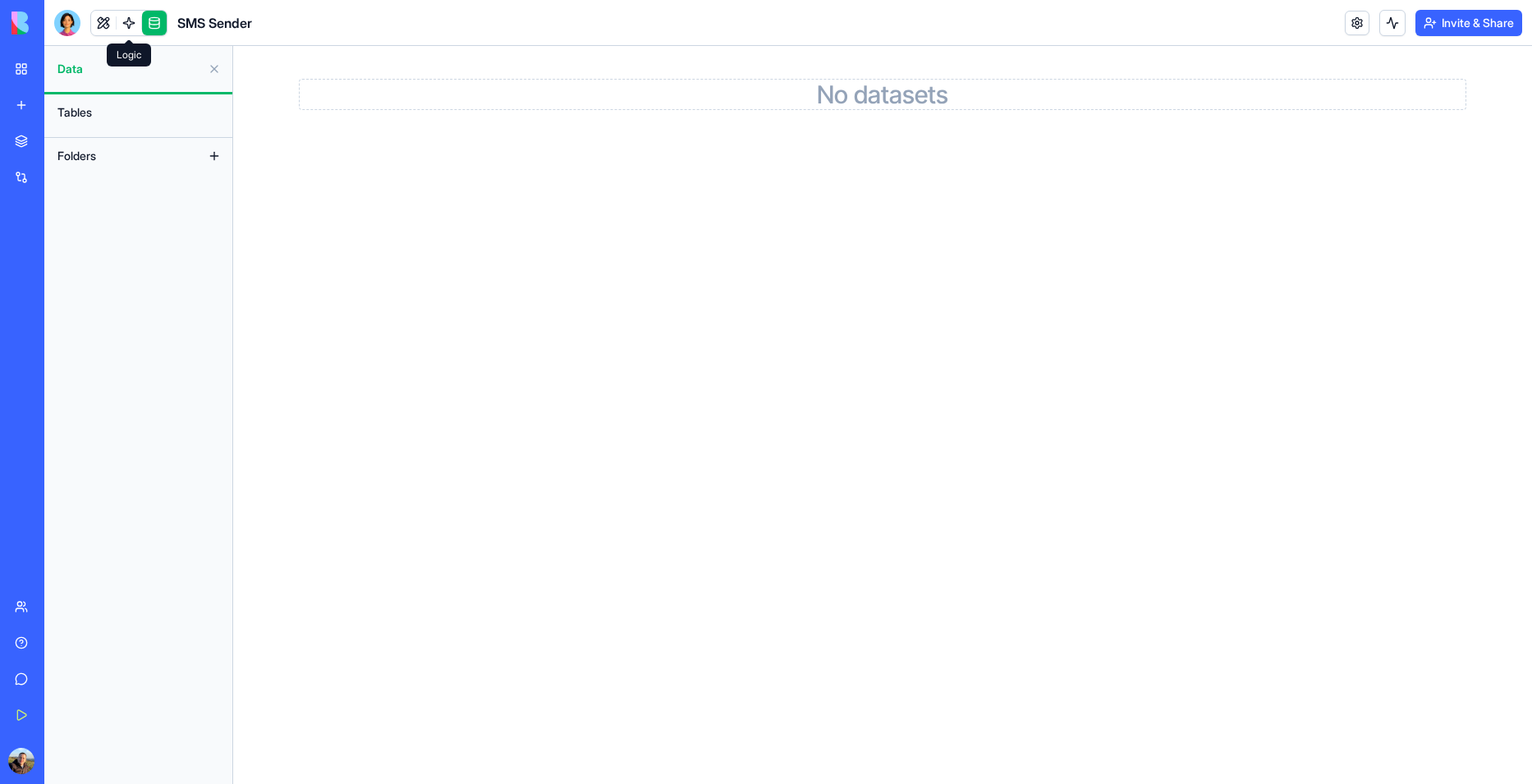
click at [107, 25] on span at bounding box center [129, 23] width 46 height 46
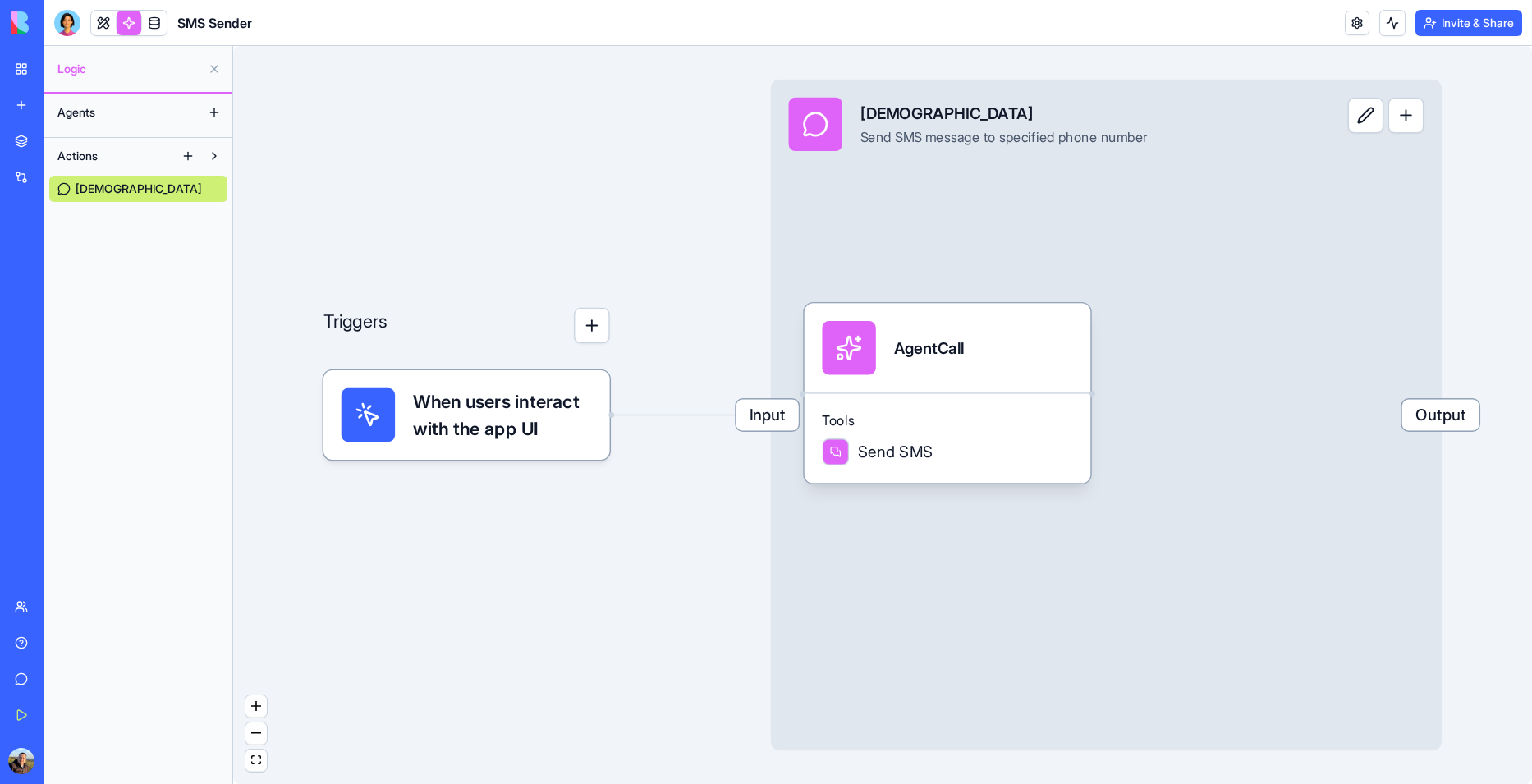
click at [65, 121] on button "Agents" at bounding box center [125, 112] width 152 height 26
click at [91, 156] on span "Actions" at bounding box center [78, 156] width 40 height 17
click at [183, 117] on button "Agents" at bounding box center [125, 112] width 152 height 26
click at [1361, 128] on button at bounding box center [1366, 115] width 36 height 36
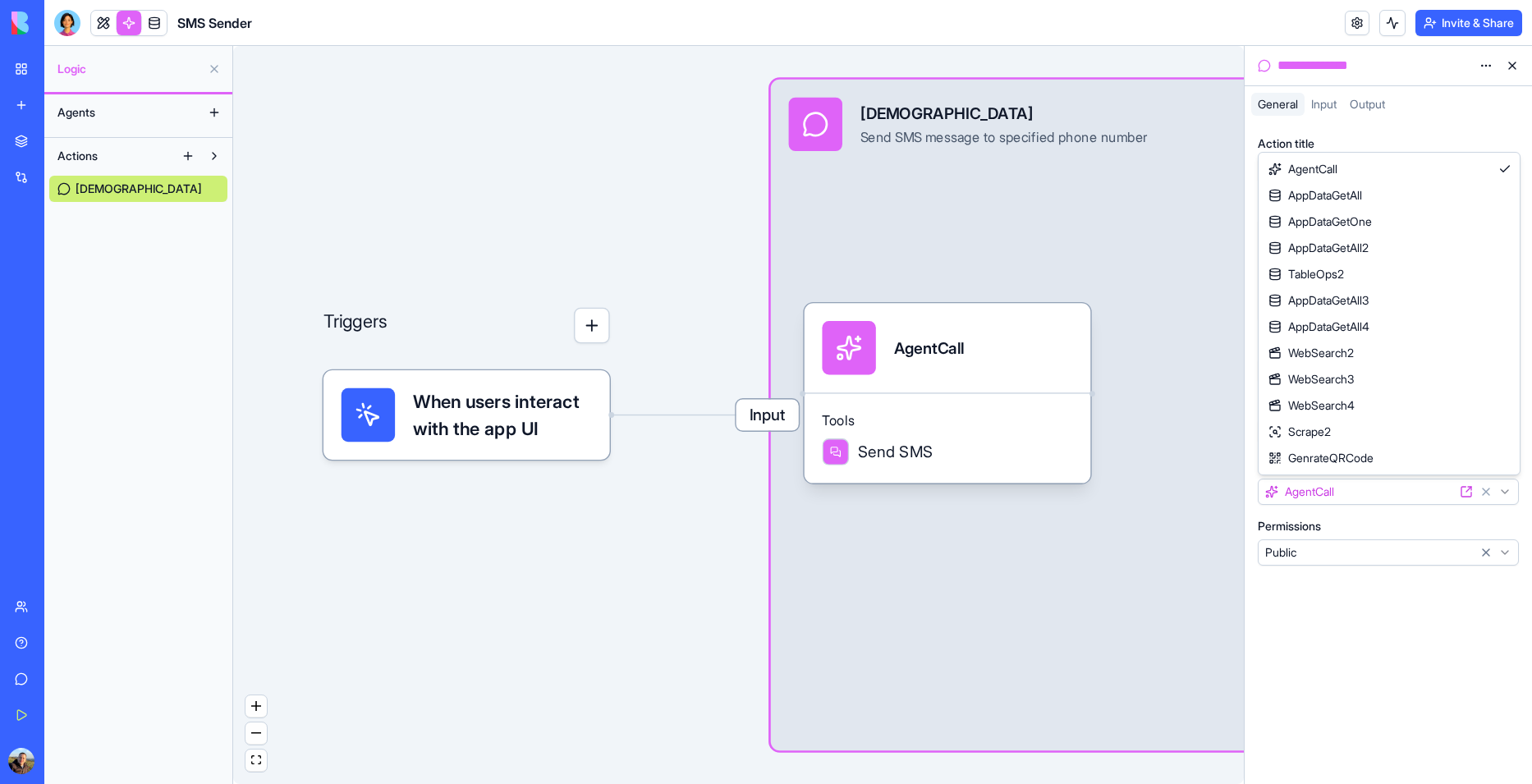
click at [1354, 491] on html "**********" at bounding box center [766, 392] width 1532 height 784
click at [1330, 492] on html "**********" at bounding box center [766, 392] width 1532 height 784
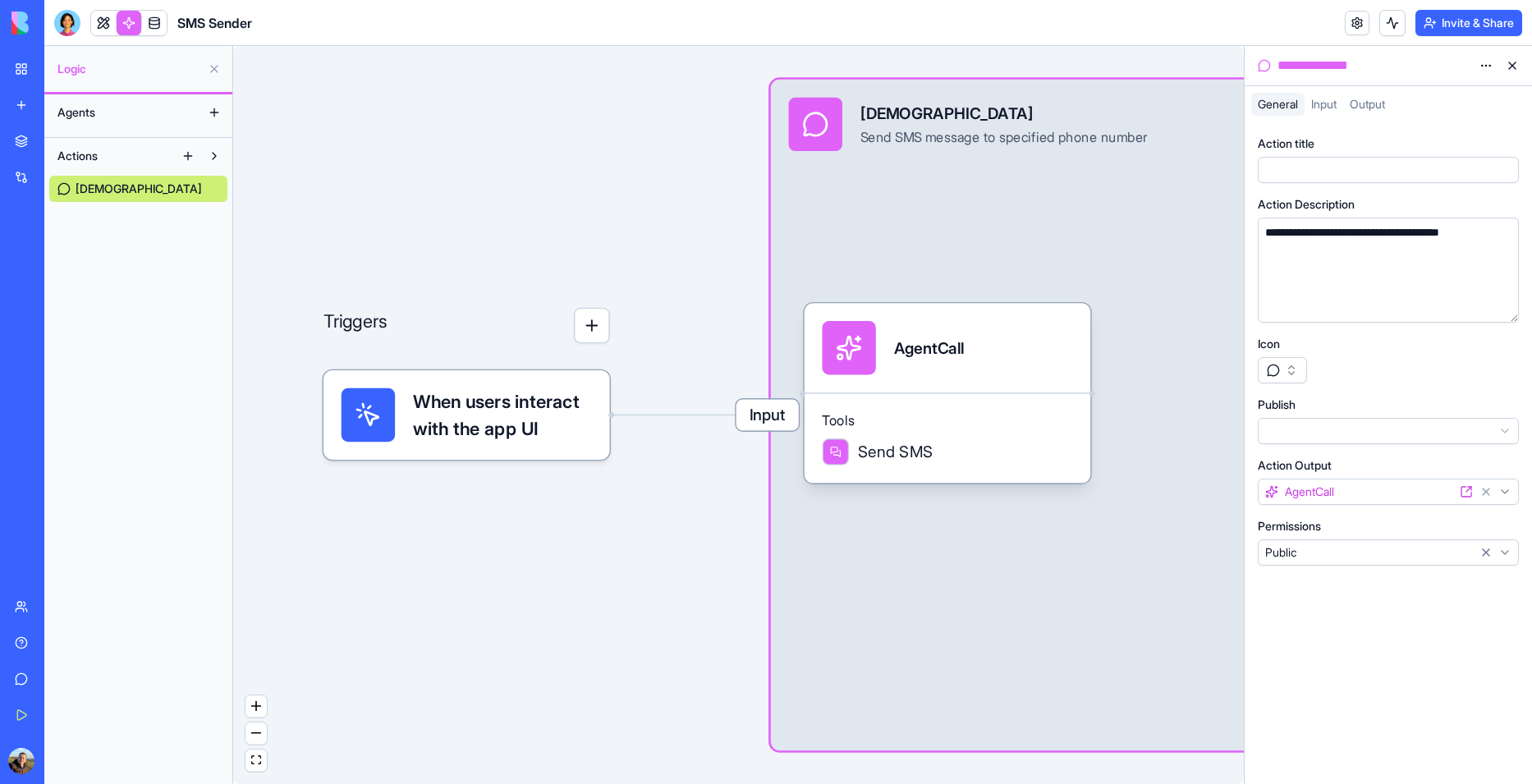
click at [1335, 437] on html "**********" at bounding box center [766, 392] width 1532 height 784
click at [1313, 550] on html "**********" at bounding box center [766, 392] width 1532 height 784
click at [1341, 165] on div at bounding box center [1372, 170] width 225 height 18
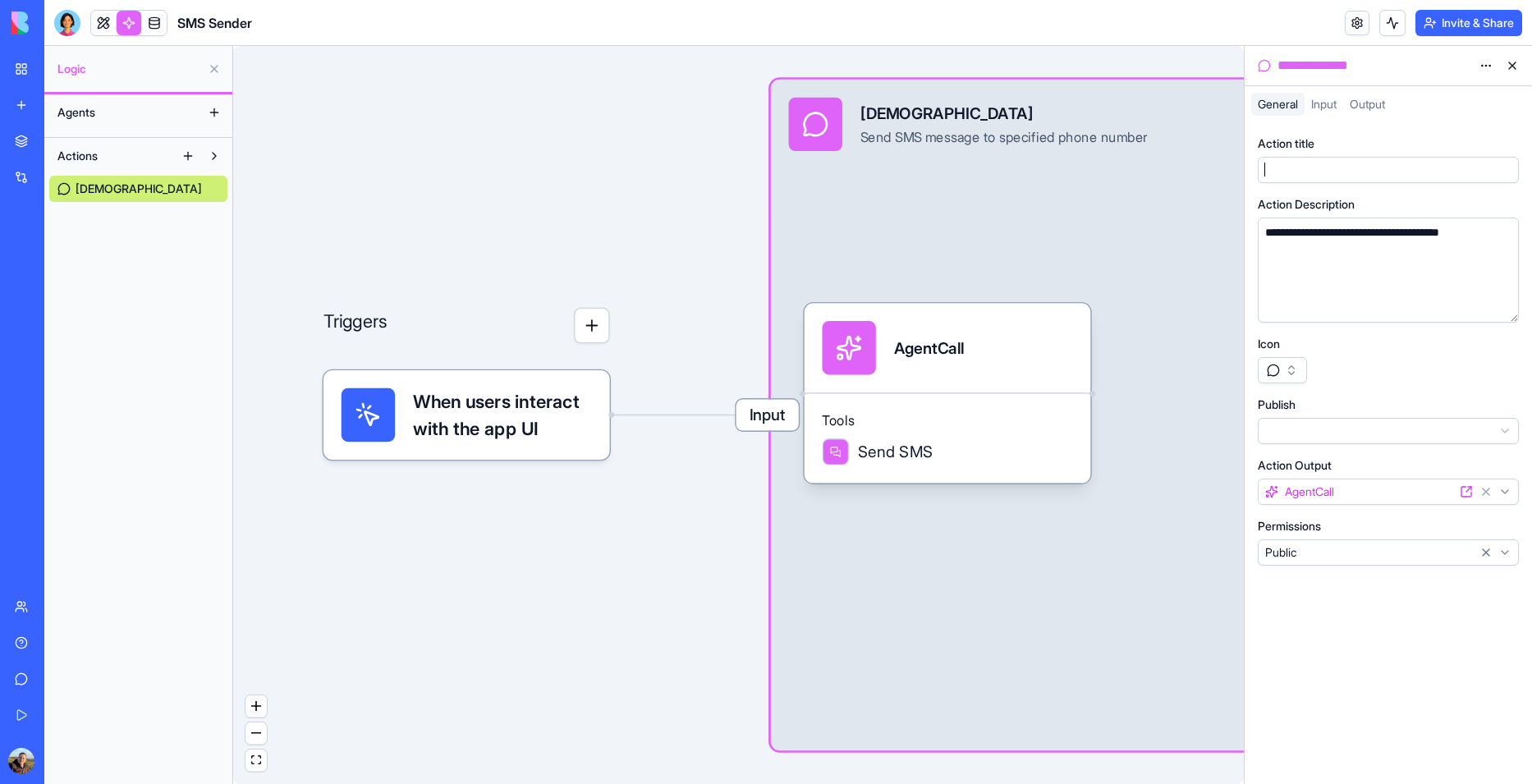
click at [1324, 99] on span "Input" at bounding box center [1324, 104] width 25 height 14
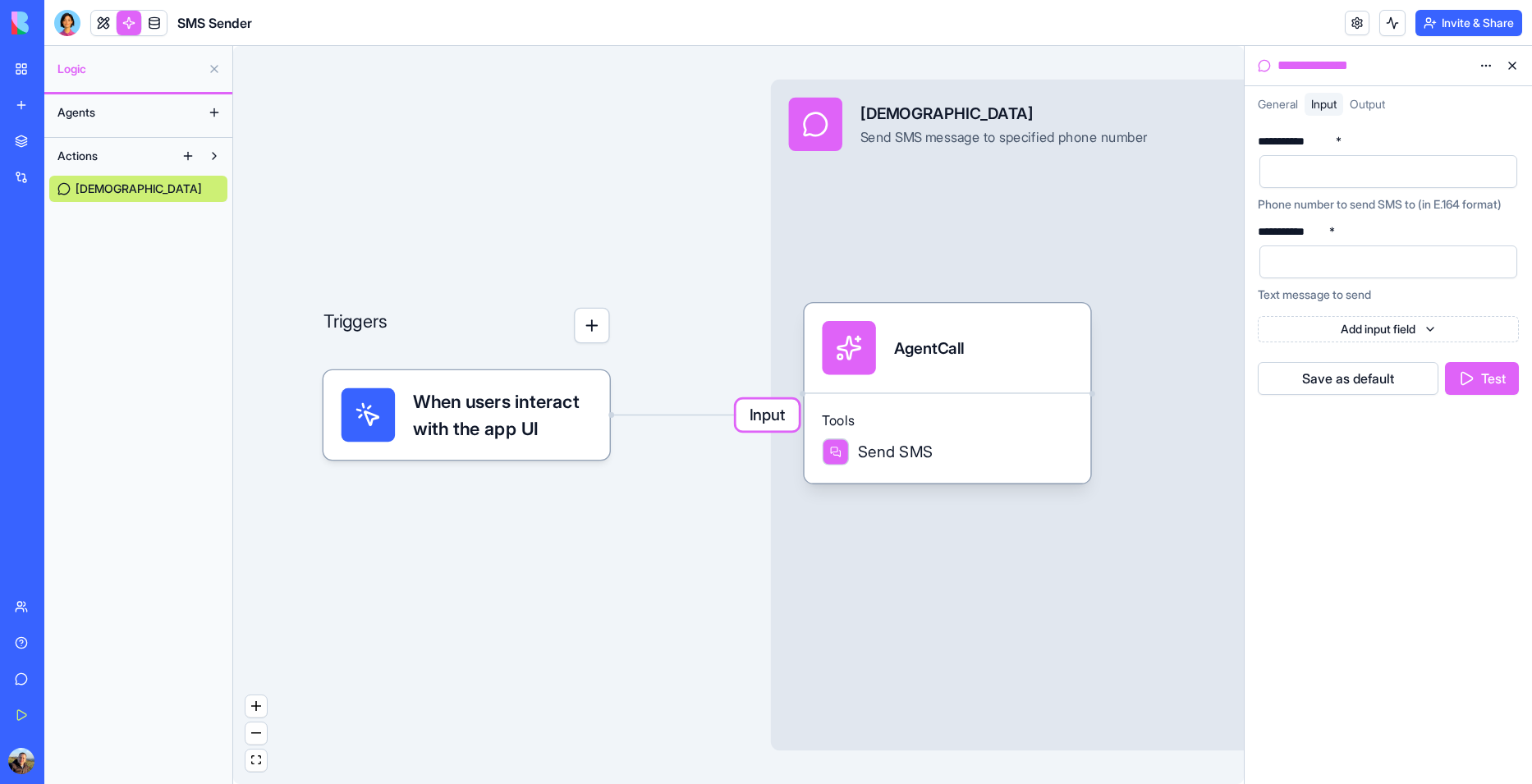
click at [1361, 101] on span "Output" at bounding box center [1367, 104] width 35 height 14
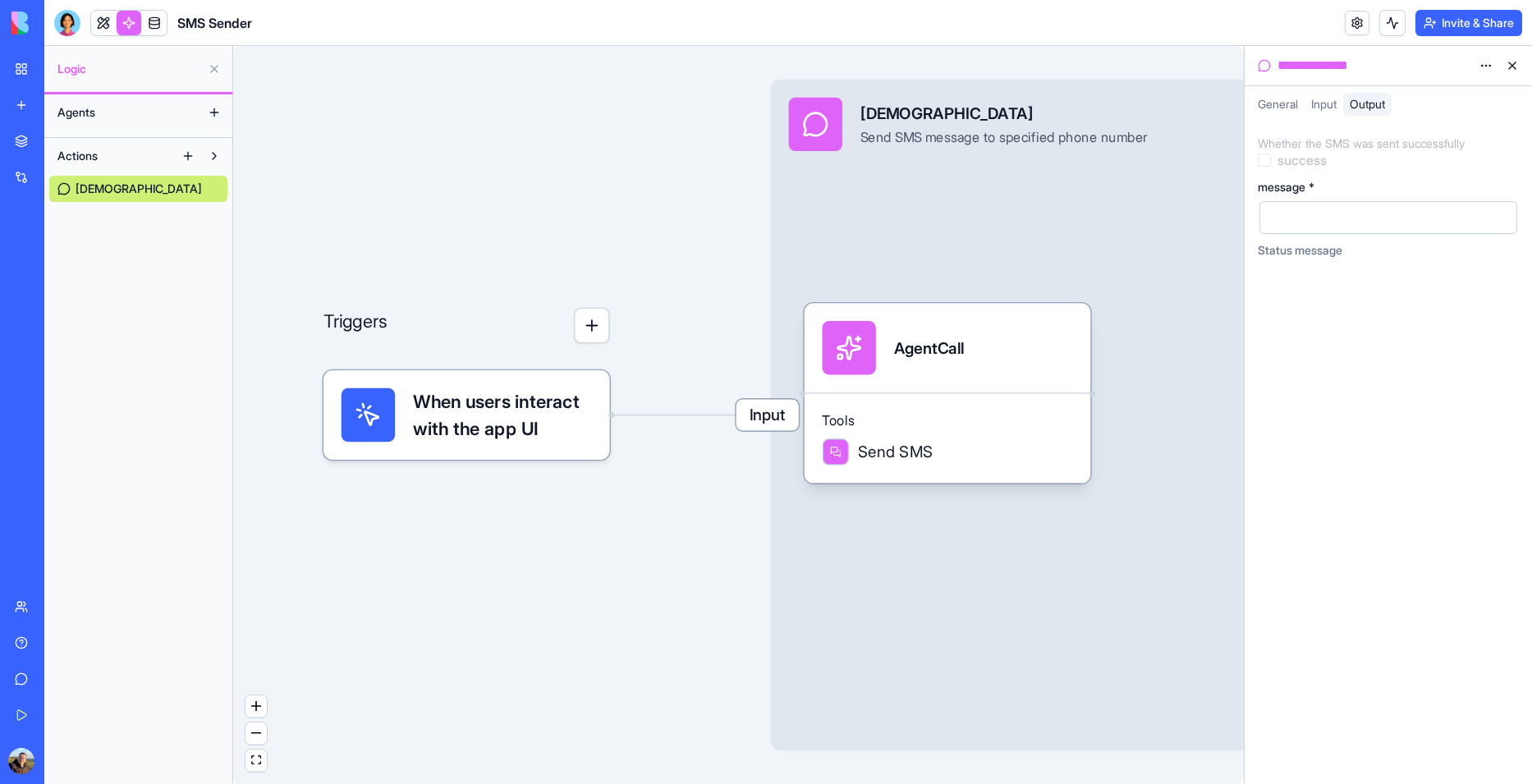
click at [1288, 109] on span "General" at bounding box center [1278, 104] width 40 height 14
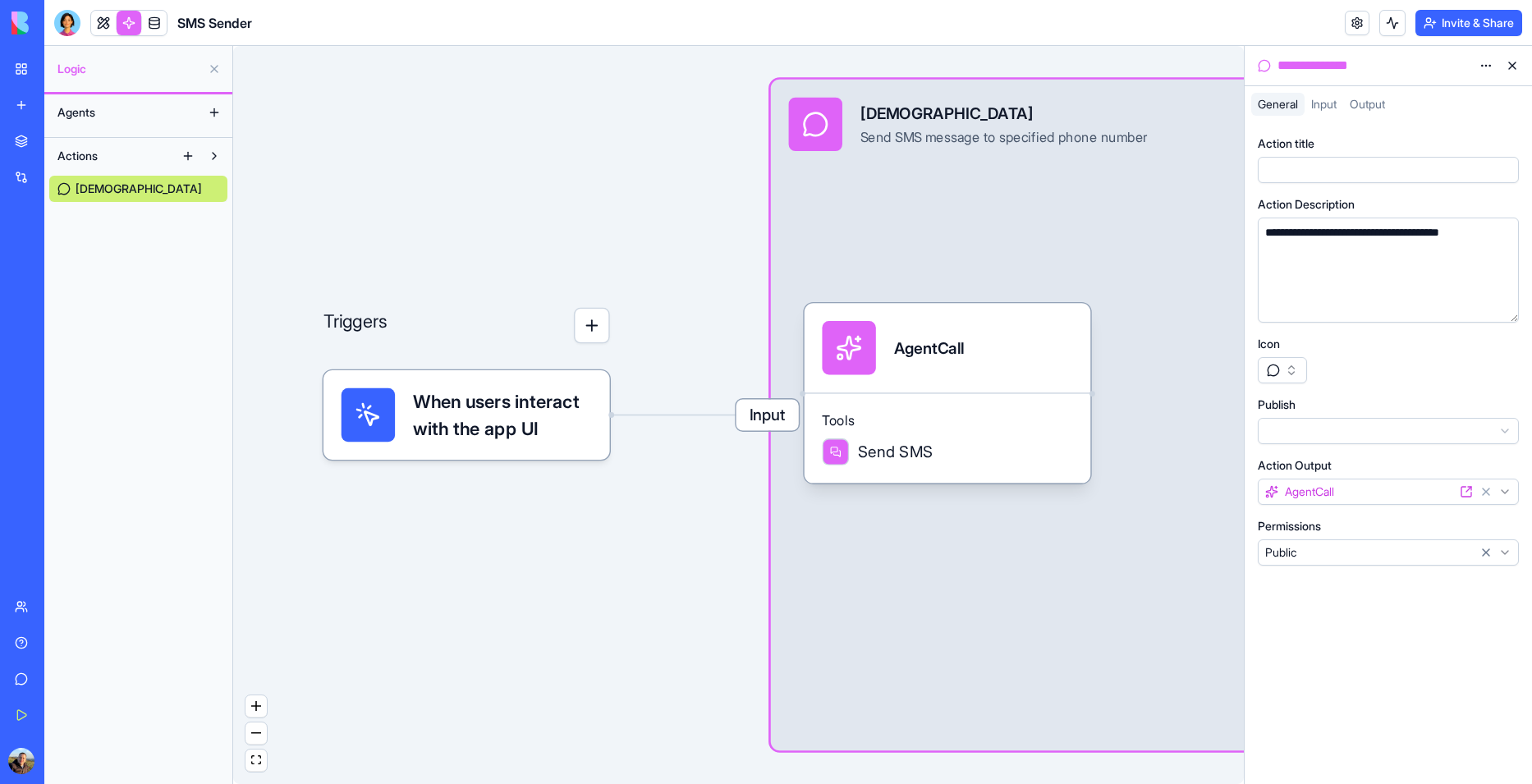
click at [1393, 65] on div "**********" at bounding box center [1374, 66] width 199 height 20
click at [927, 359] on div "AgentCall" at bounding box center [929, 348] width 70 height 23
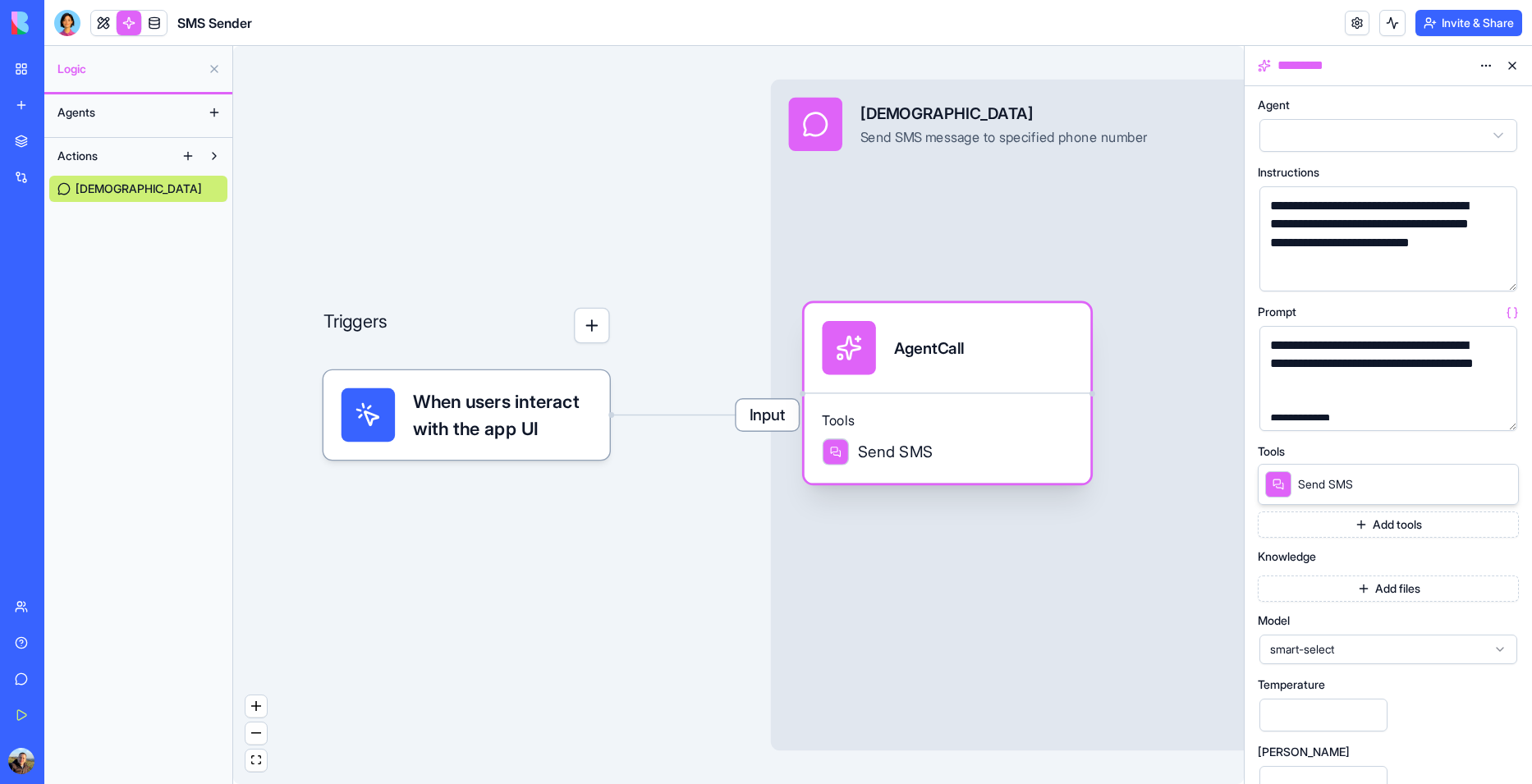
click at [905, 469] on div "Tools Send SMS" at bounding box center [947, 437] width 287 height 90
click at [523, 425] on span "When users interact with the app UI" at bounding box center [503, 415] width 179 height 53
